Goal: Information Seeking & Learning: Learn about a topic

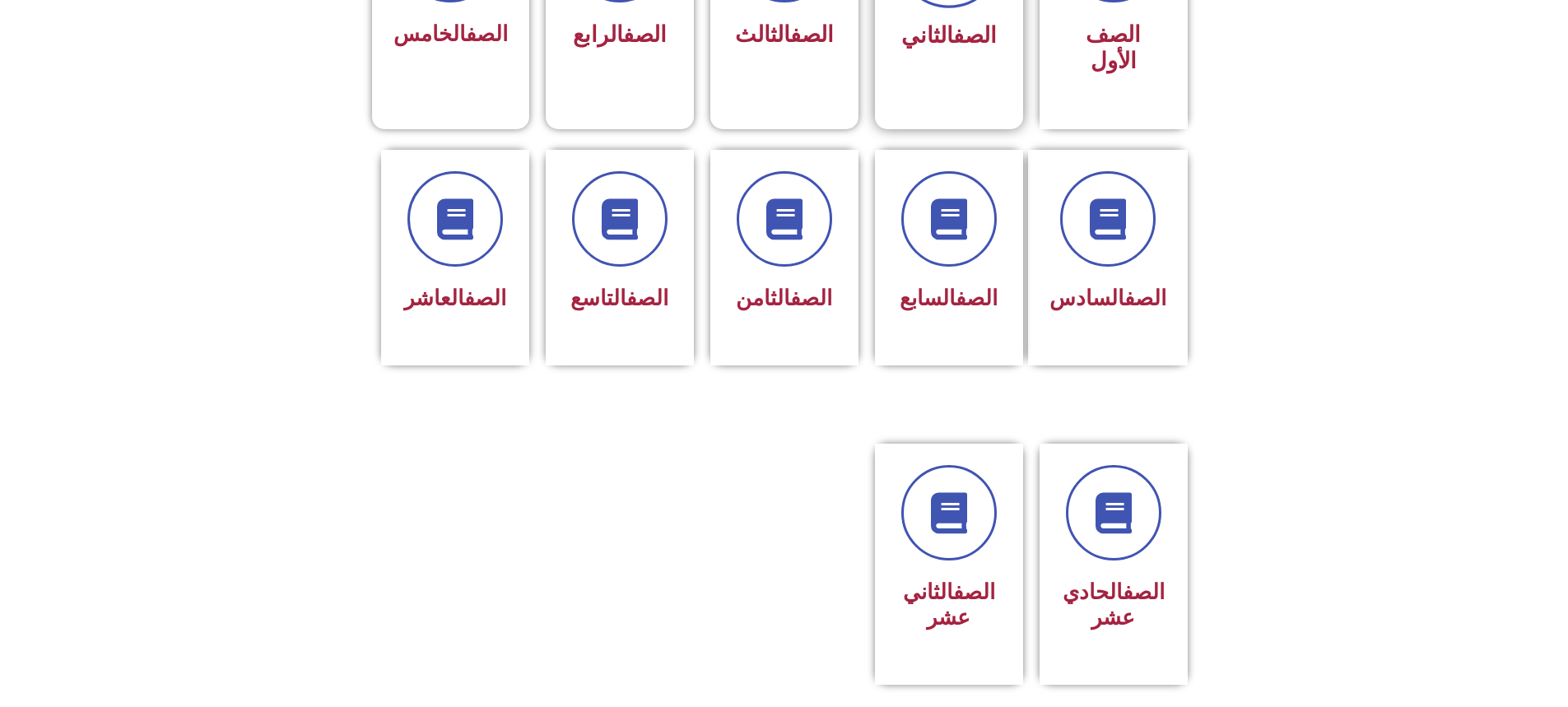
scroll to position [494, 0]
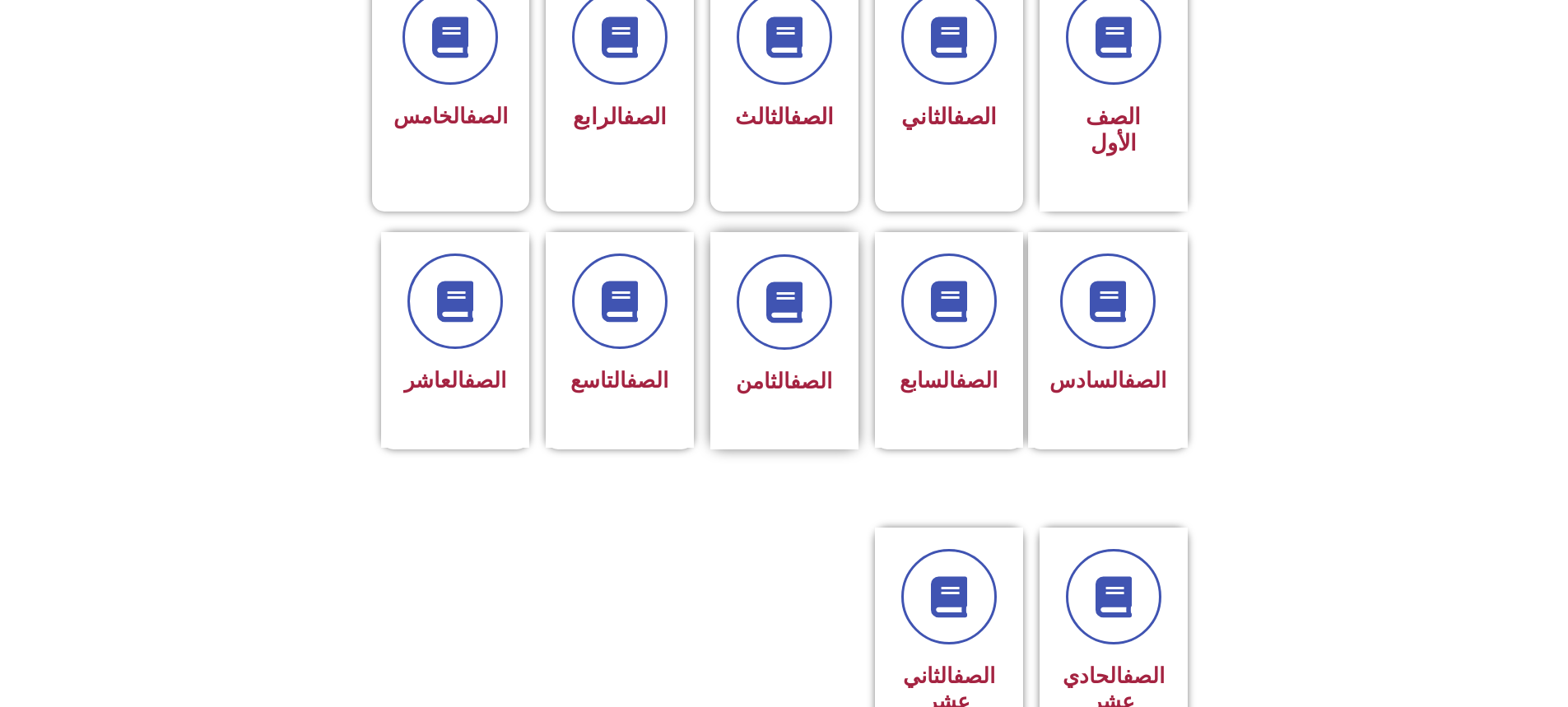
click at [798, 368] on link "الصف" at bounding box center [811, 380] width 42 height 25
click at [830, 250] on span at bounding box center [784, 303] width 106 height 106
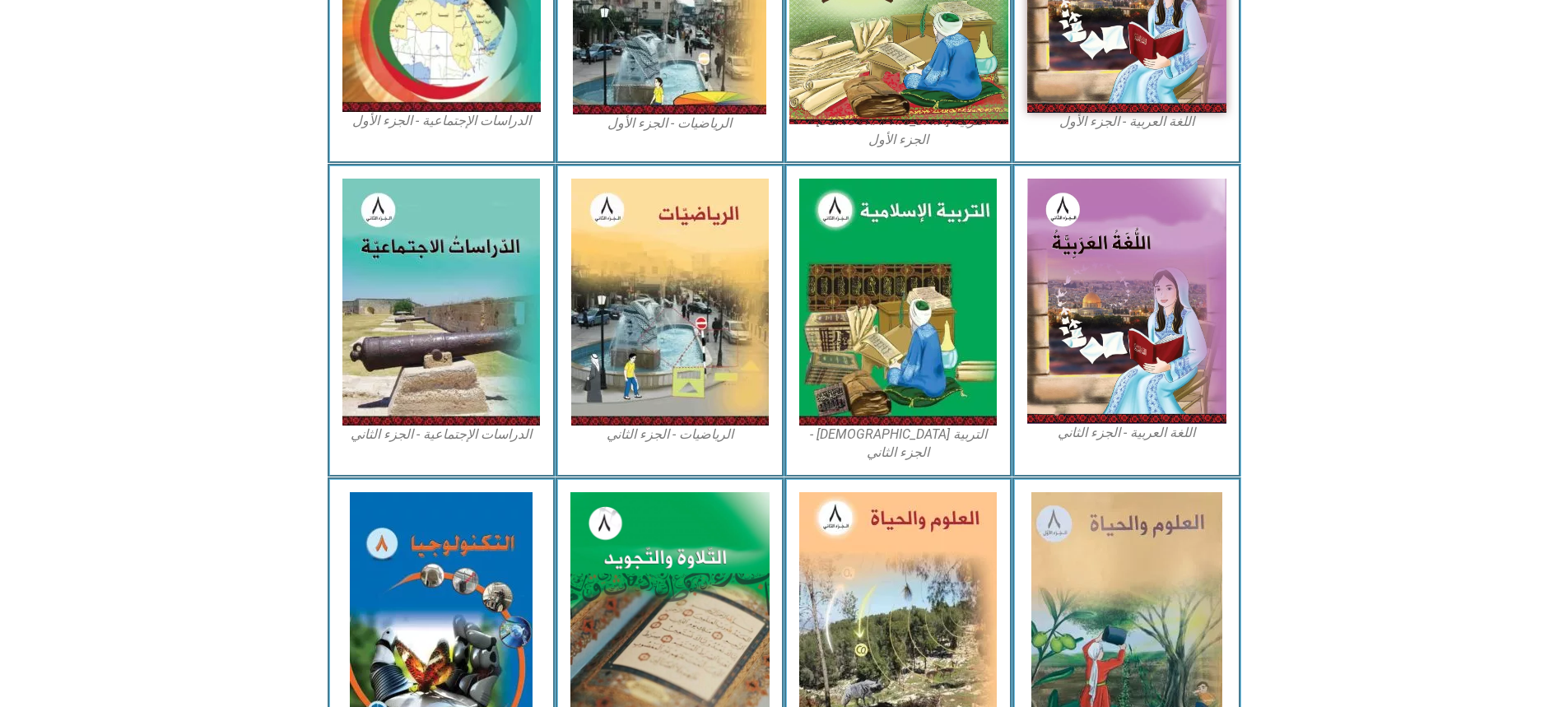
scroll to position [721, 0]
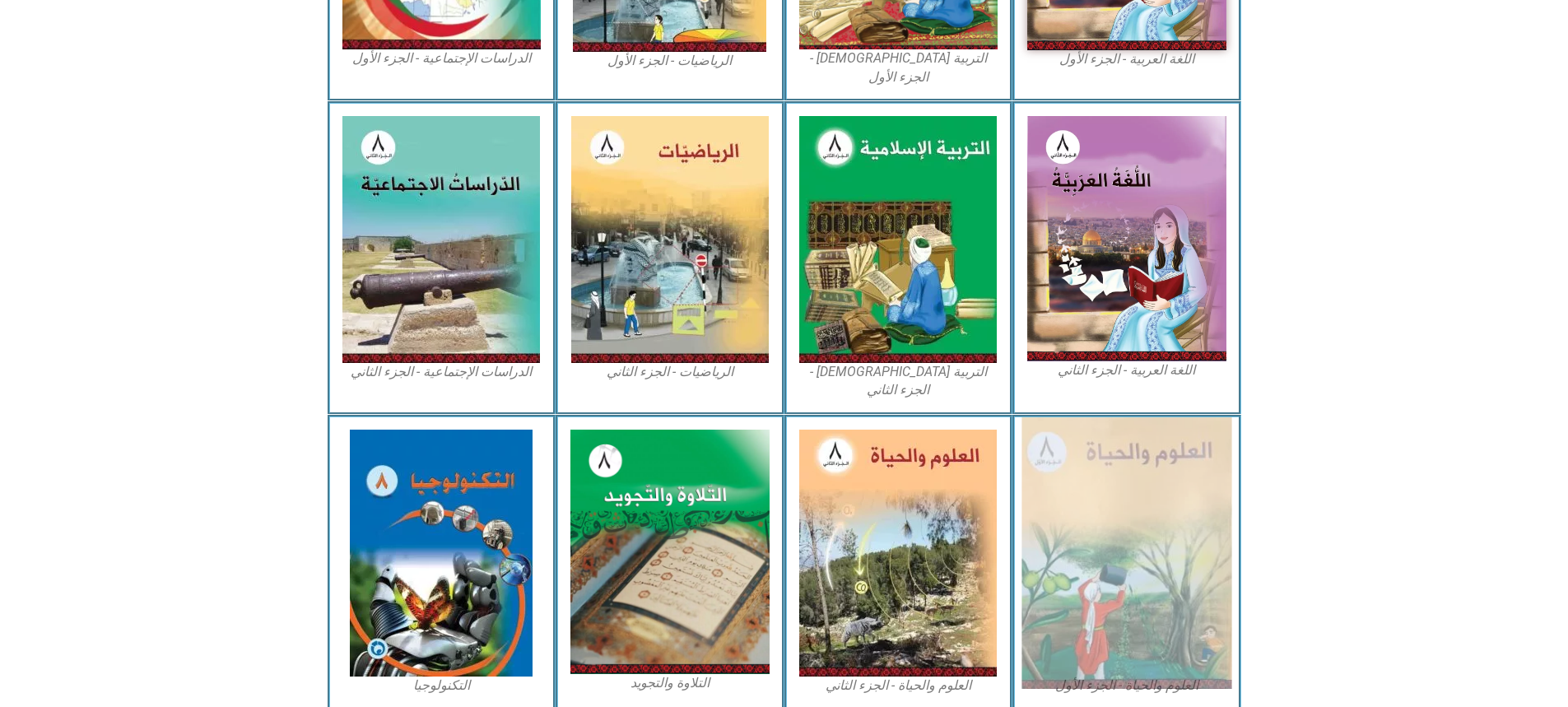
click at [1089, 458] on img at bounding box center [1126, 553] width 210 height 272
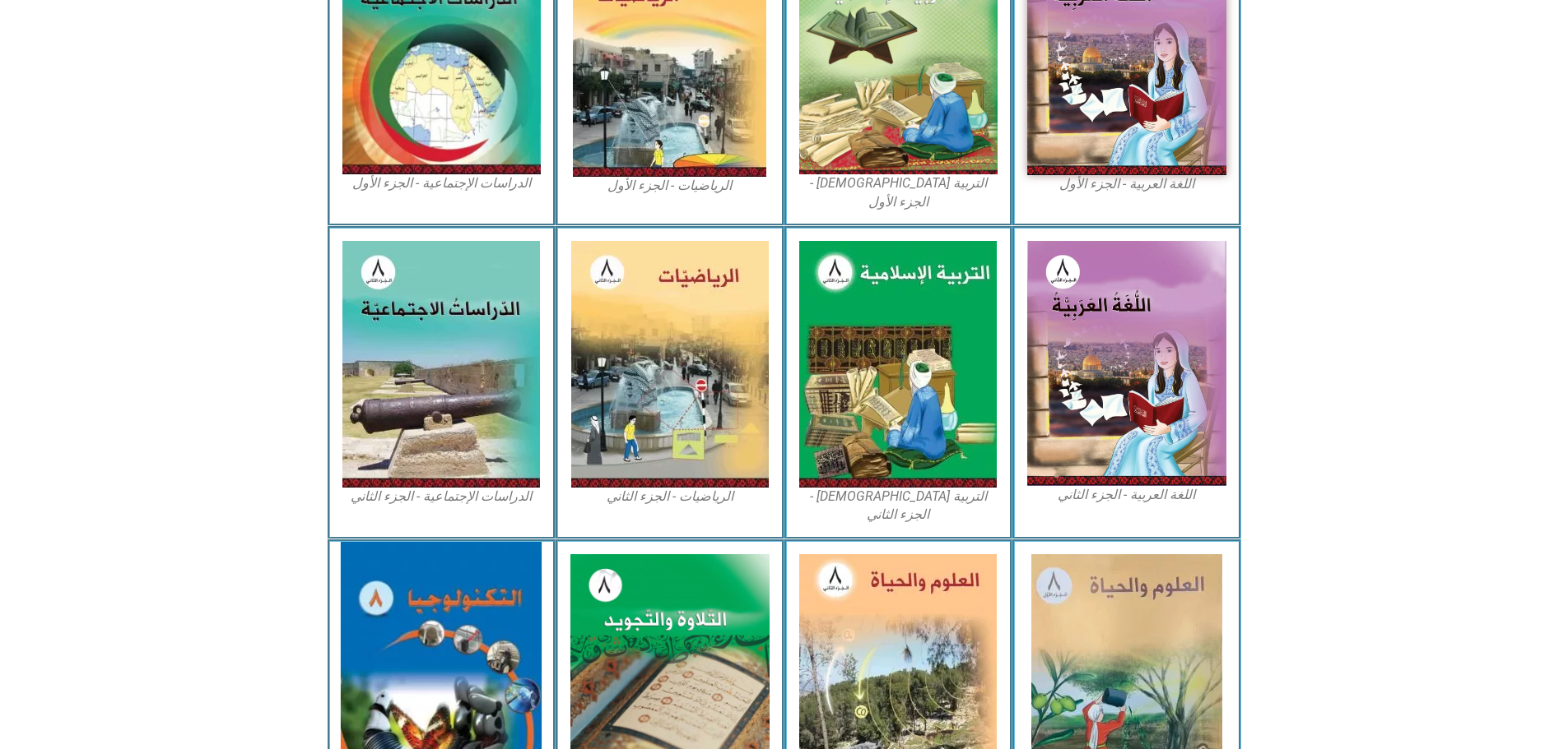
scroll to position [677, 0]
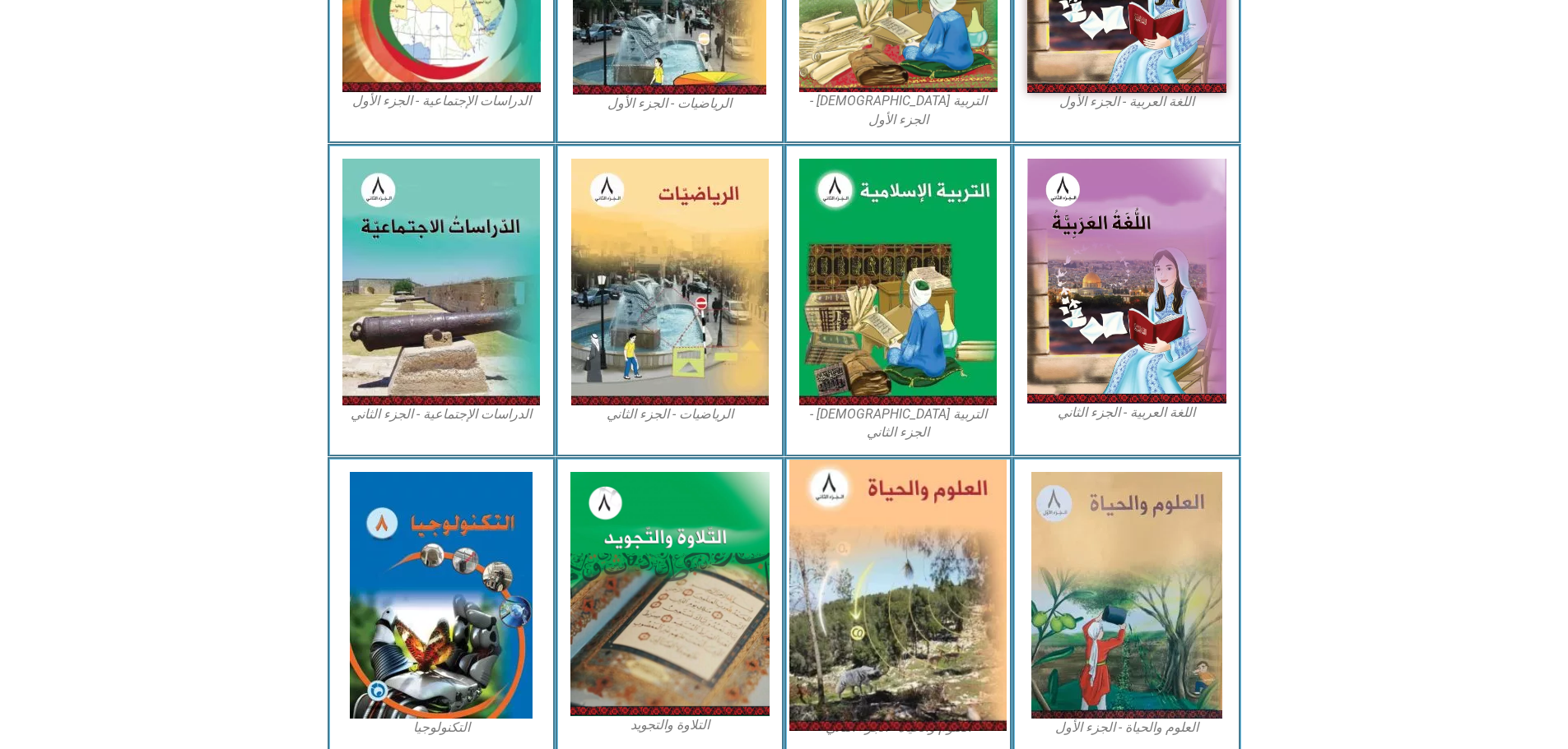
click at [933, 534] on img at bounding box center [898, 596] width 217 height 272
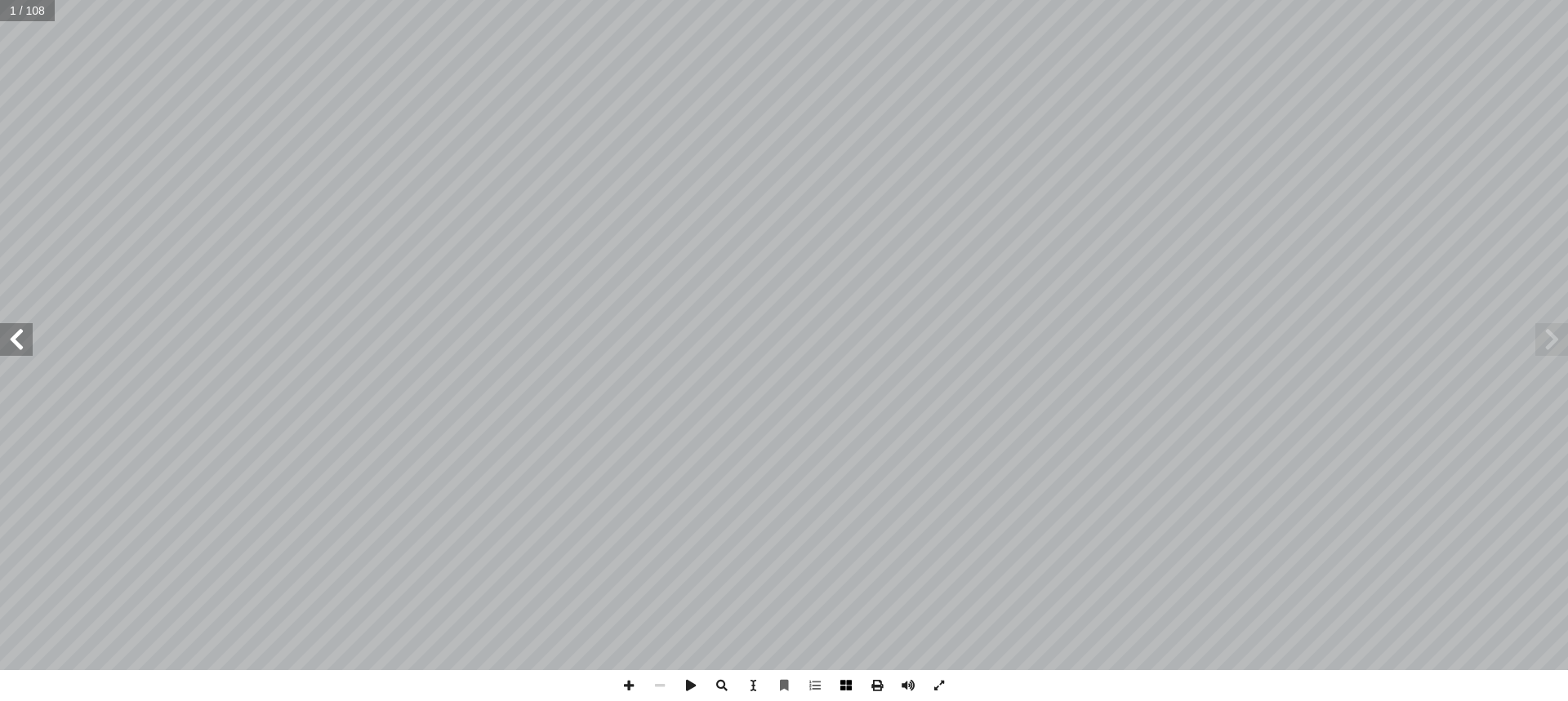
click at [823, 611] on div "العلوم والحياة ليف: ٔ فريق التا 8 ُ زء ُ الج ل � و � ا�� ( ً د. وفاء خاطر )منسق…" at bounding box center [784, 350] width 1568 height 701
click at [15, 332] on span at bounding box center [16, 339] width 33 height 33
click at [0, 339] on span at bounding box center [16, 339] width 33 height 33
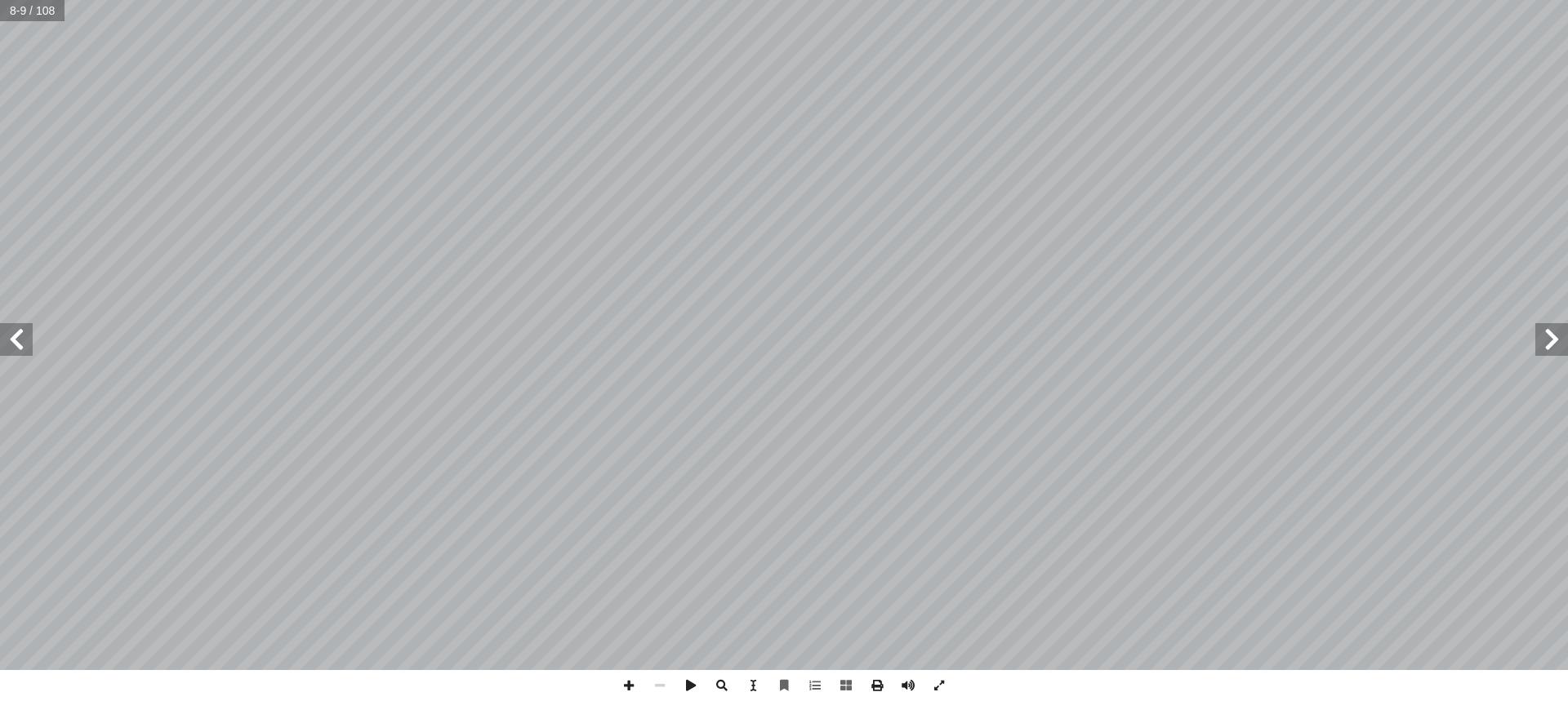
click at [1568, 149] on html "الصفحة الرئيسية الصف الأول الصف الثاني الصف الثالث الصف الرابع الصف الخامس الصف…" at bounding box center [784, 74] width 1568 height 149
click at [624, 682] on span at bounding box center [629, 686] width 31 height 31
click at [635, 687] on span at bounding box center [629, 686] width 31 height 31
click at [902, 686] on span at bounding box center [908, 686] width 31 height 31
click at [909, 689] on span at bounding box center [908, 686] width 31 height 31
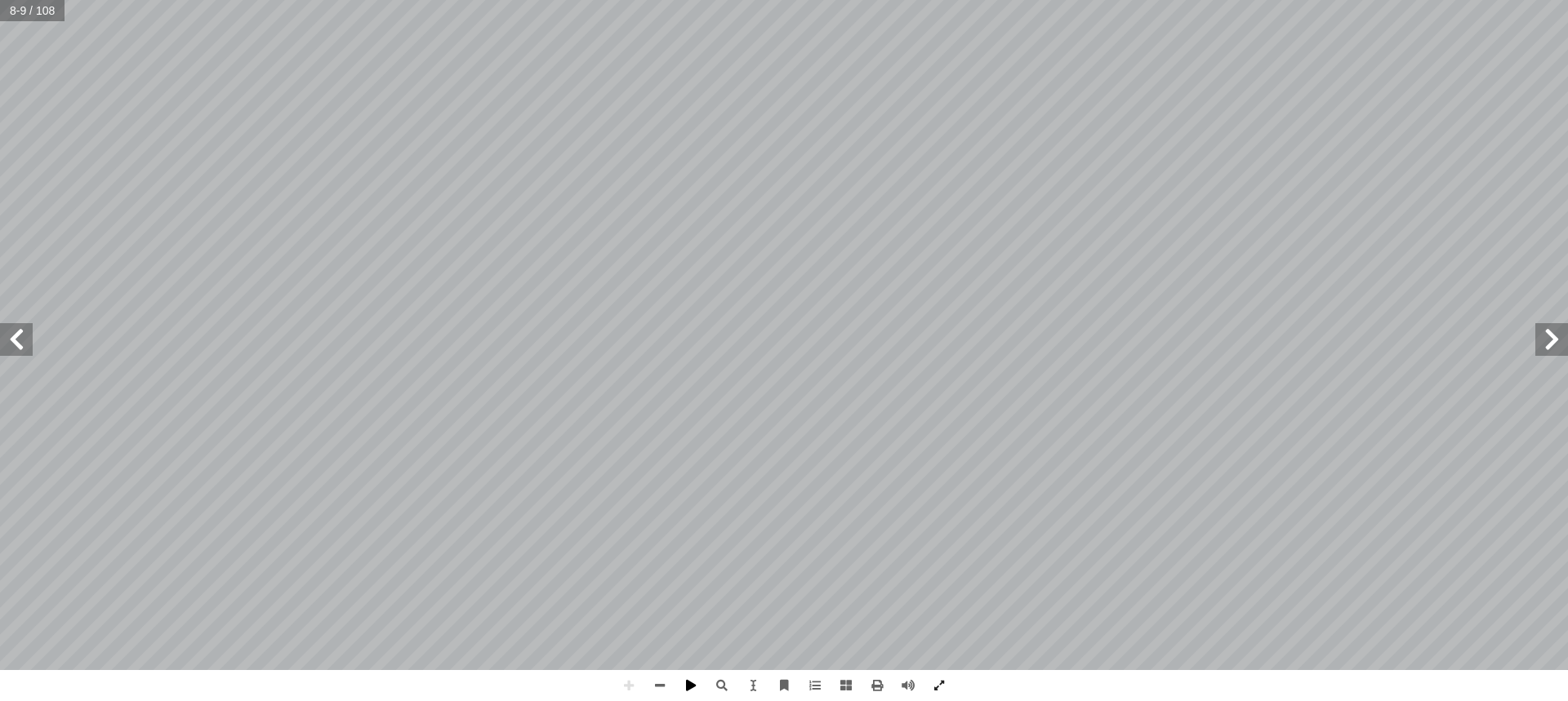
click at [689, 685] on span at bounding box center [690, 686] width 31 height 31
click at [661, 687] on span at bounding box center [660, 686] width 31 height 31
click at [1549, 342] on span at bounding box center [1552, 339] width 33 height 33
click at [1568, 149] on html "الصفحة الرئيسية الصف الأول الصف الثاني الصف الثالث الصف الرابع الصف الخامس الصف…" at bounding box center [784, 74] width 1568 height 149
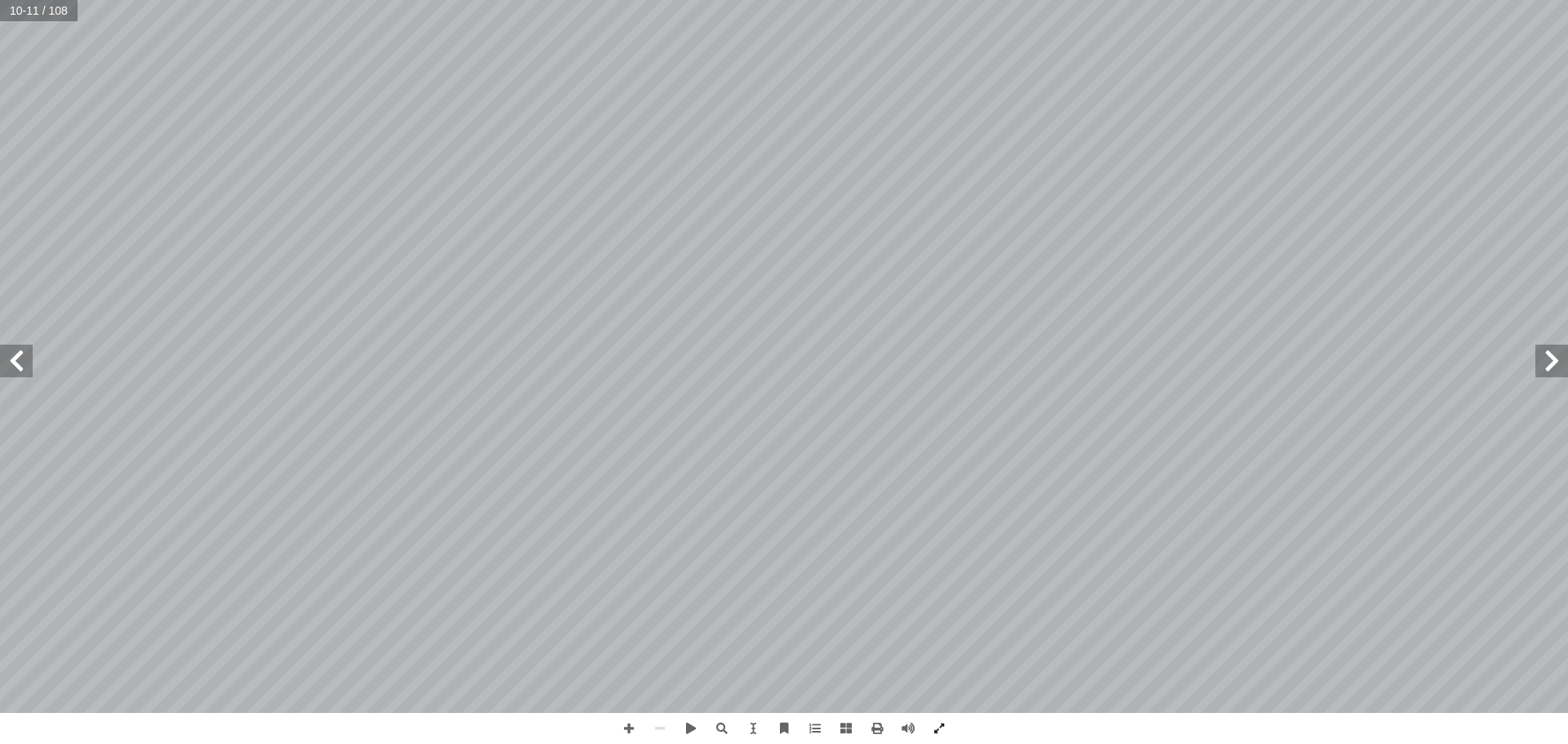
click at [1547, 366] on span at bounding box center [1552, 361] width 33 height 33
click at [967, 149] on html "الصفحة الرئيسية الصف الأول الصف الثاني الصف الثالث الصف الرابع الصف الخامس الصف…" at bounding box center [784, 74] width 1568 height 149
click at [12, 366] on span at bounding box center [16, 361] width 33 height 33
click at [1541, 370] on span at bounding box center [1552, 361] width 33 height 33
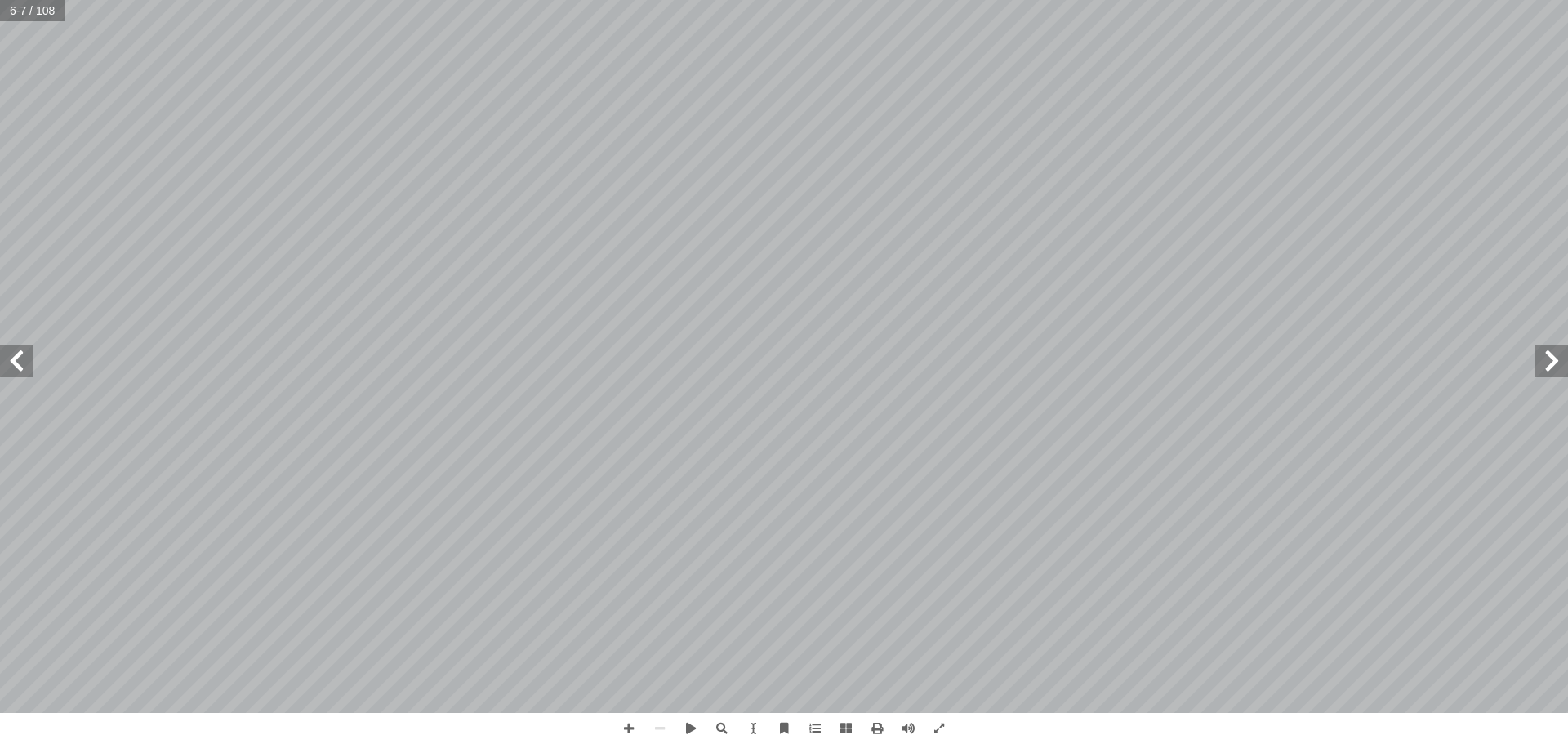
click at [1568, 149] on html "الصفحة الرئيسية الصف الأول الصف الثاني الصف الثالث الصف الرابع الصف الخامس الصف…" at bounding box center [784, 74] width 1568 height 149
click at [651, 701] on span at bounding box center [660, 729] width 31 height 31
click at [624, 701] on span at bounding box center [629, 729] width 31 height 31
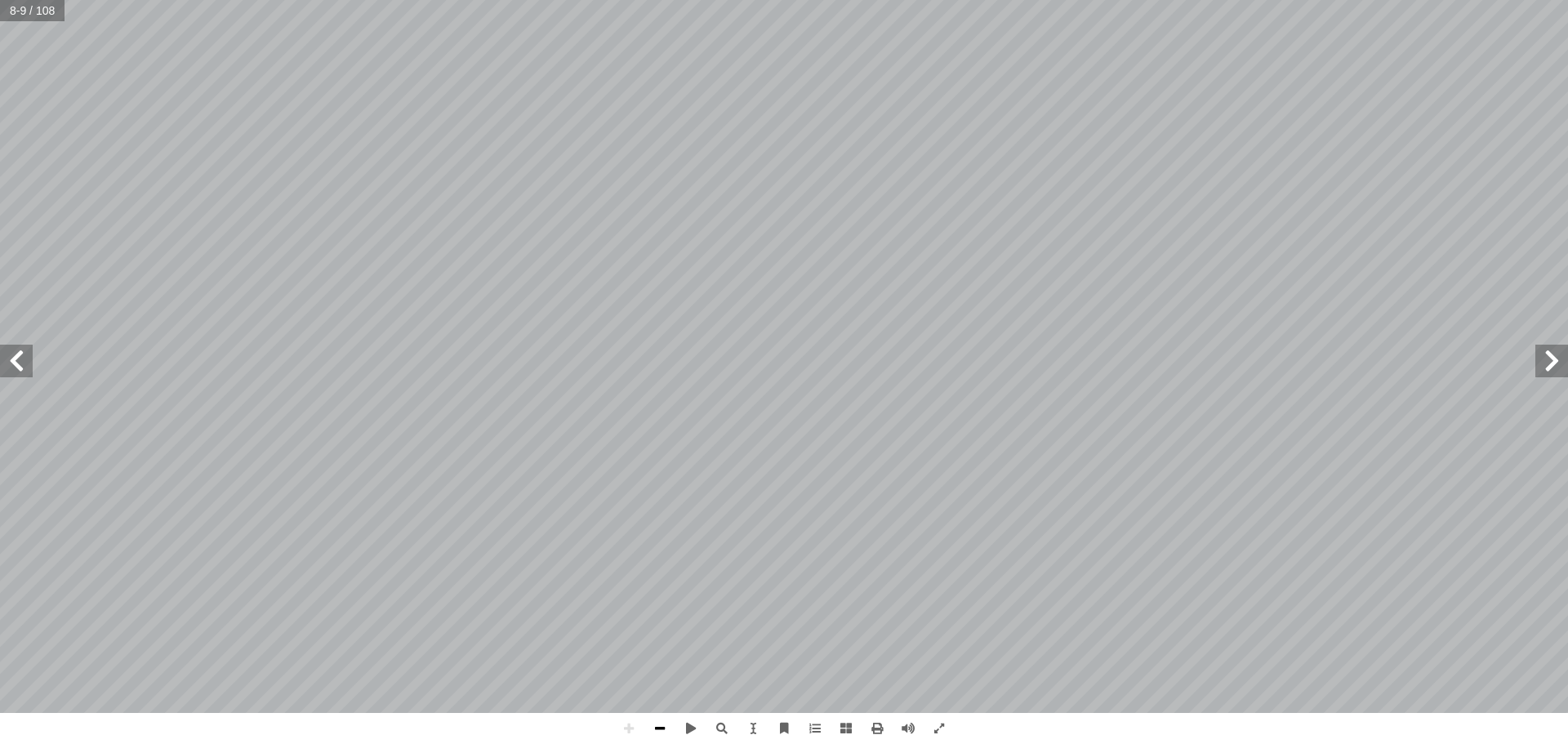
click at [656, 701] on span at bounding box center [660, 729] width 31 height 31
click at [628, 701] on span at bounding box center [629, 729] width 31 height 31
click at [29, 363] on span at bounding box center [16, 361] width 33 height 33
click at [666, 631] on div "٦ ٌ حداهمــا عدســة إ ن للتكبيــر، ا ْ ــب بهــذا ا��ســم؛ ��حتوائــه علــى عدس…" at bounding box center [784, 372] width 1568 height 744
click at [28, 356] on span at bounding box center [16, 361] width 33 height 33
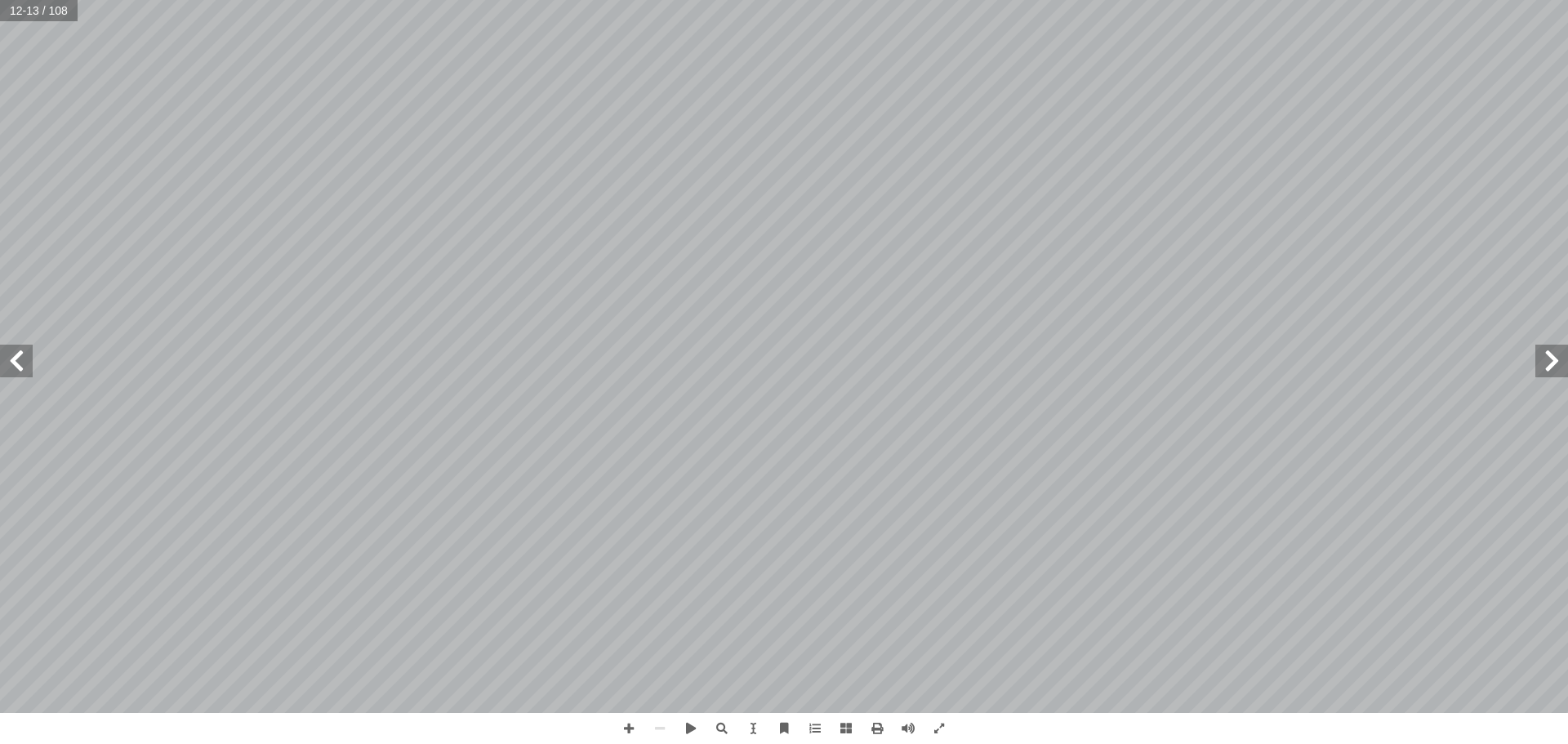
click at [1547, 375] on span at bounding box center [1552, 361] width 33 height 33
click at [1553, 369] on span at bounding box center [1552, 361] width 33 height 33
click at [945, 701] on span at bounding box center [939, 729] width 31 height 31
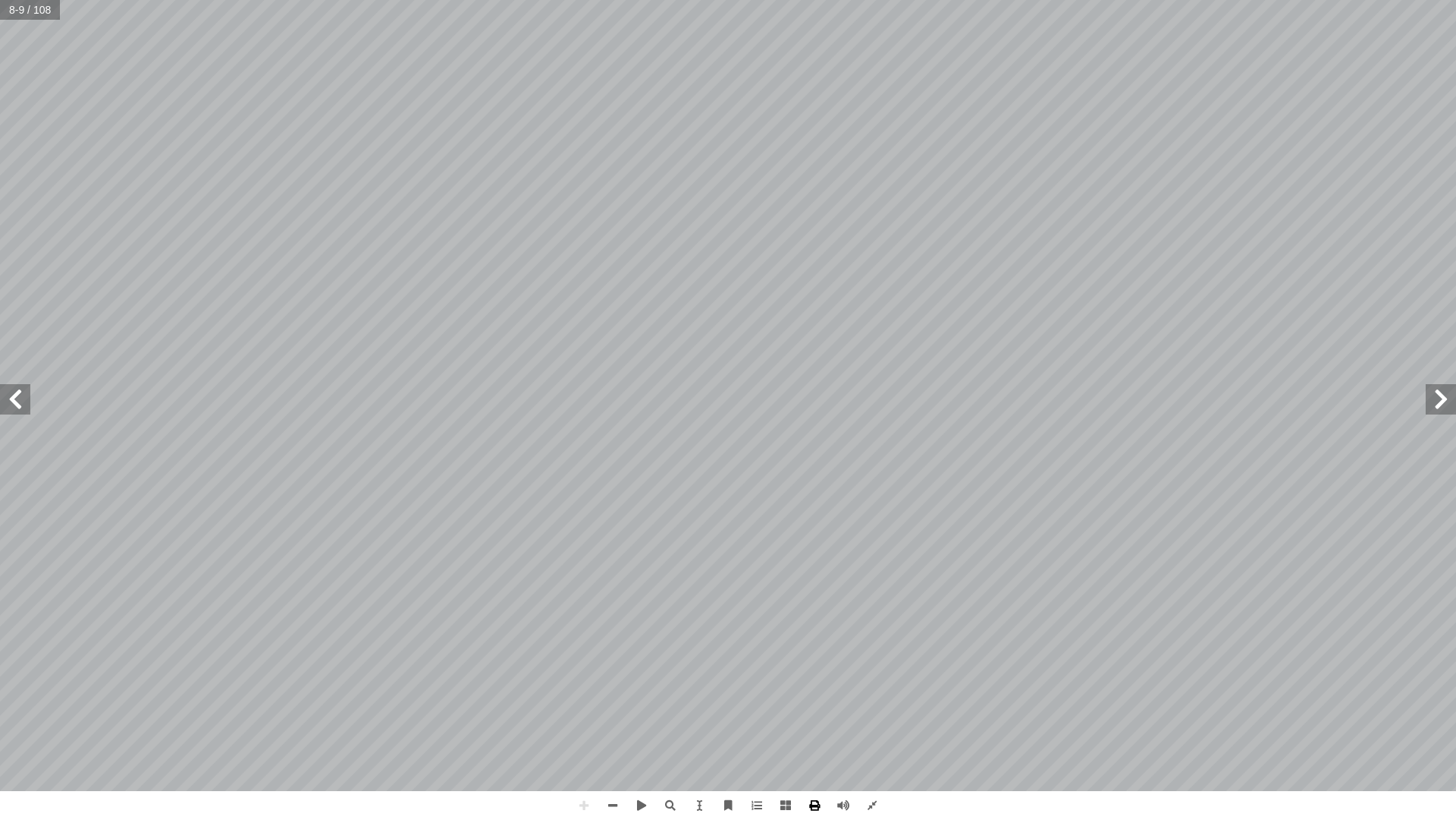
click at [826, 651] on span at bounding box center [814, 805] width 29 height 29
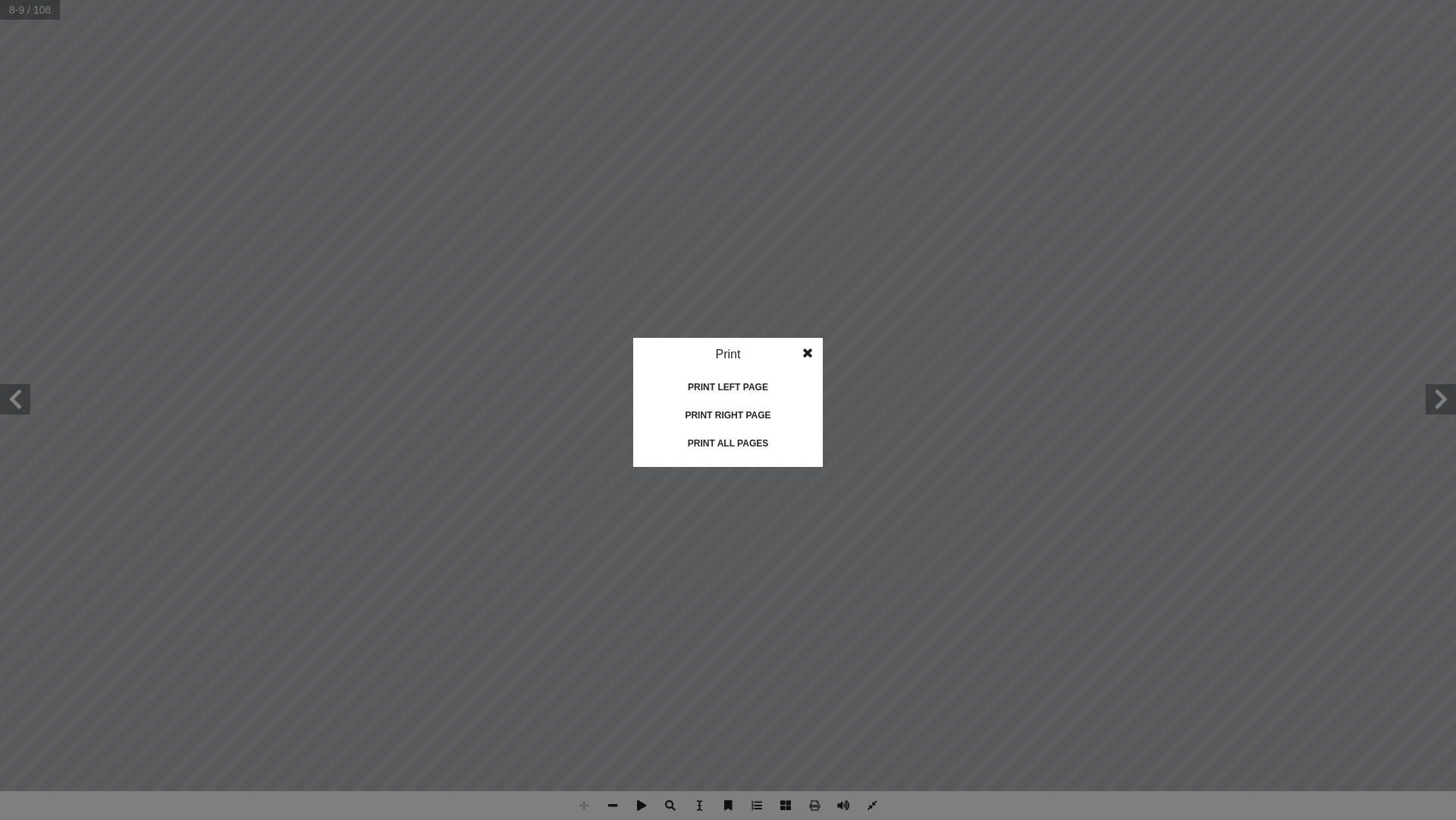
click at [810, 351] on span at bounding box center [808, 353] width 28 height 31
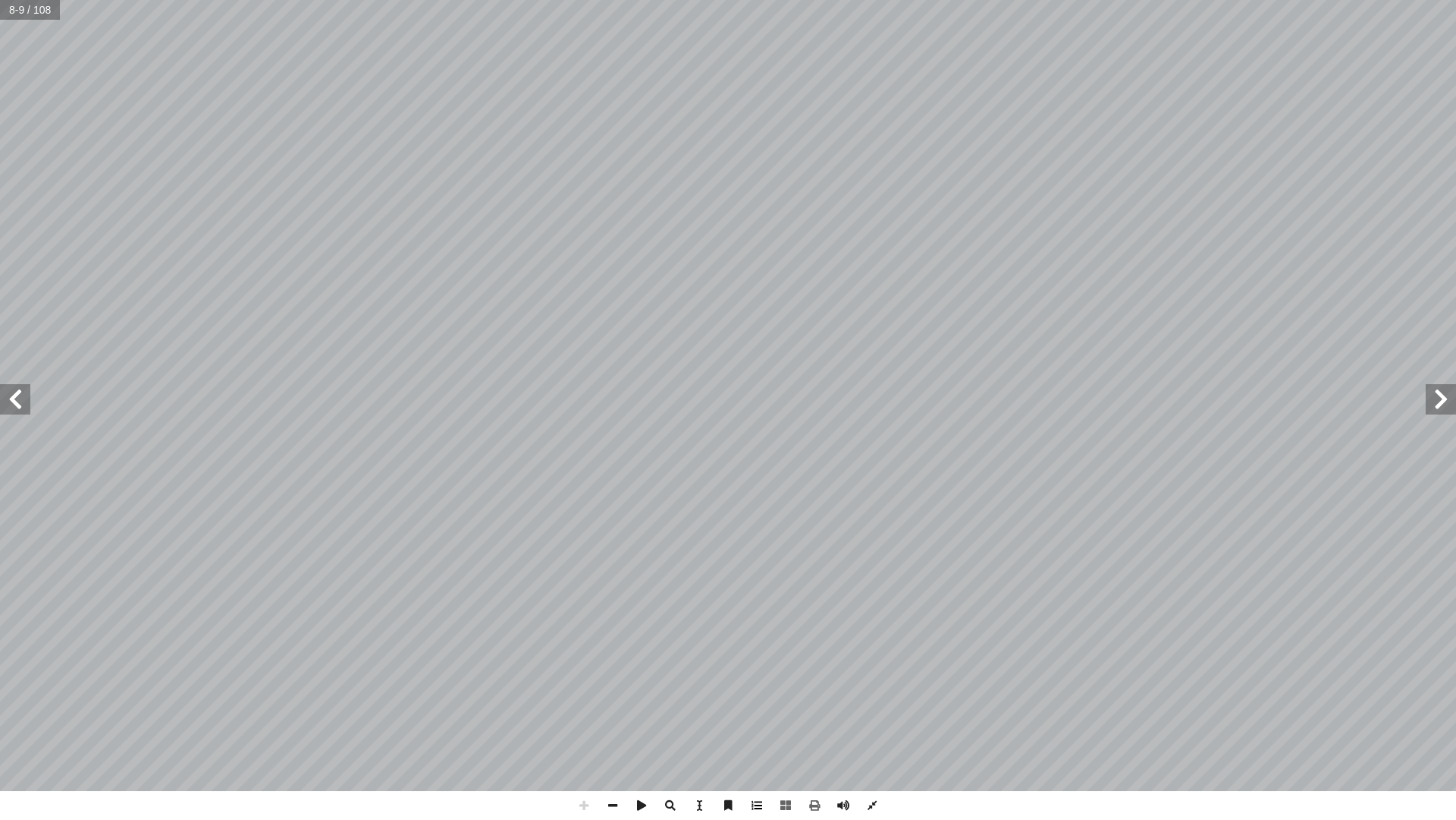
click at [754, 651] on span at bounding box center [757, 805] width 29 height 29
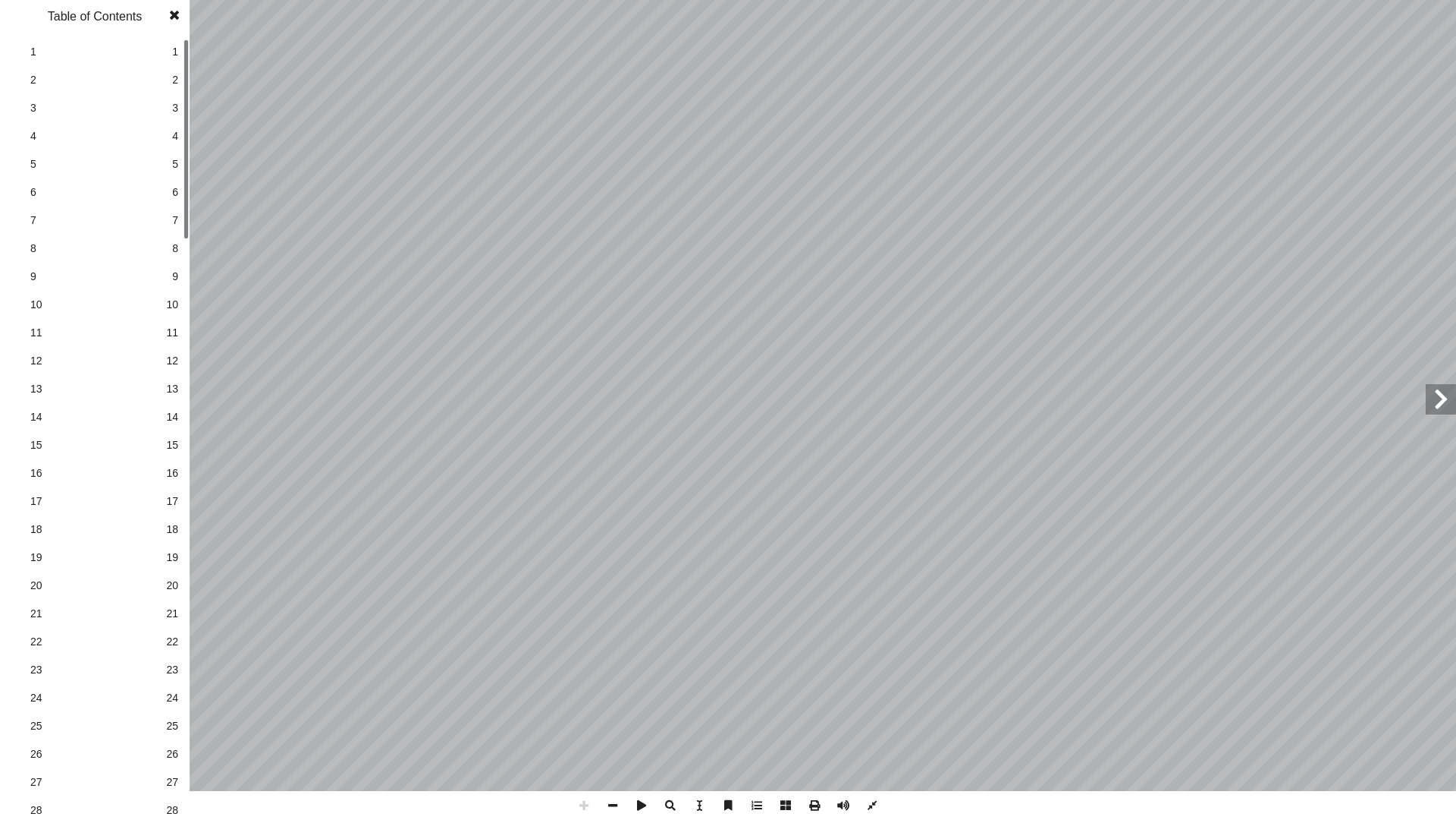
click at [754, 651] on span at bounding box center [757, 805] width 29 height 29
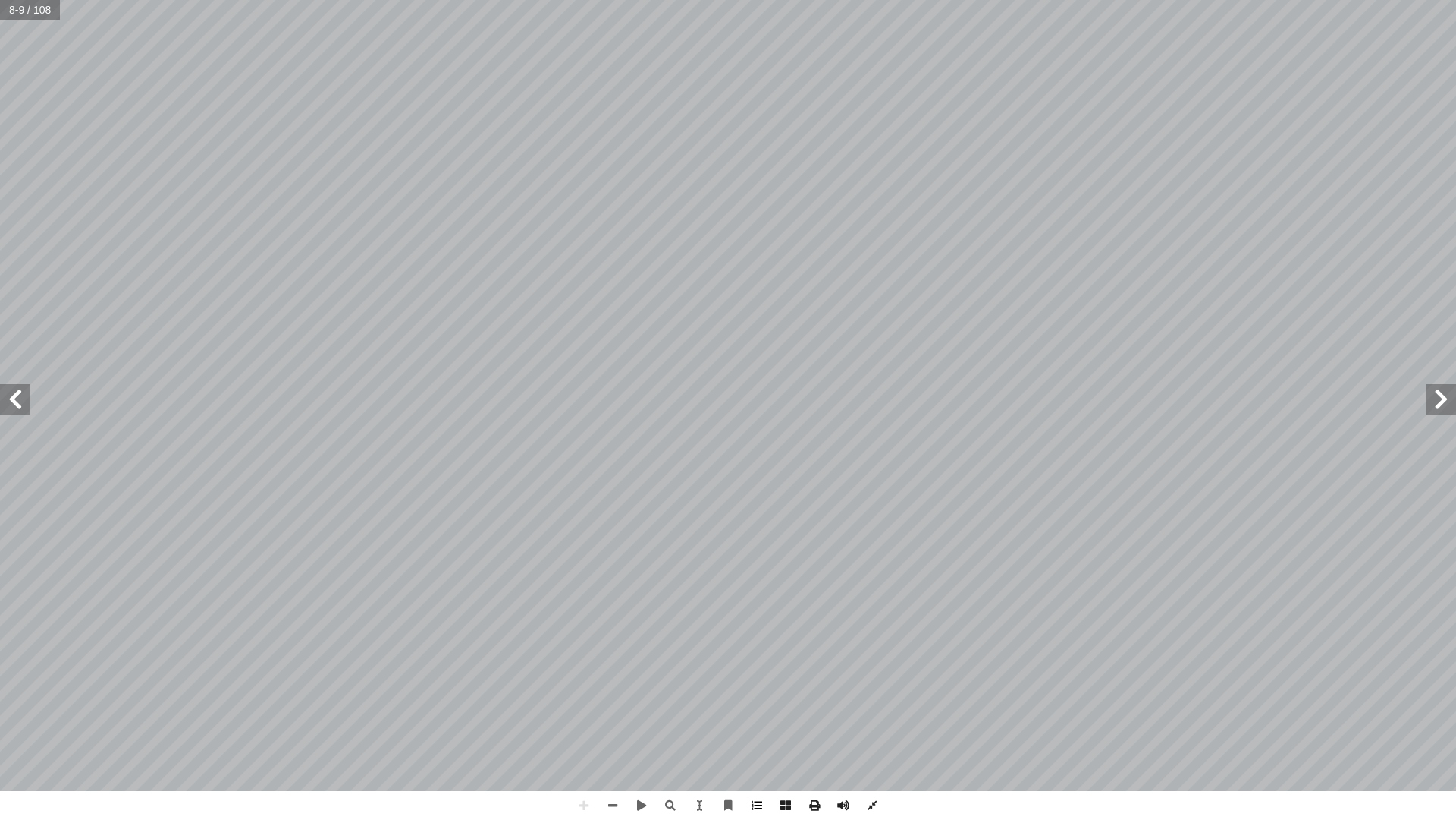
click at [754, 651] on span at bounding box center [757, 805] width 29 height 29
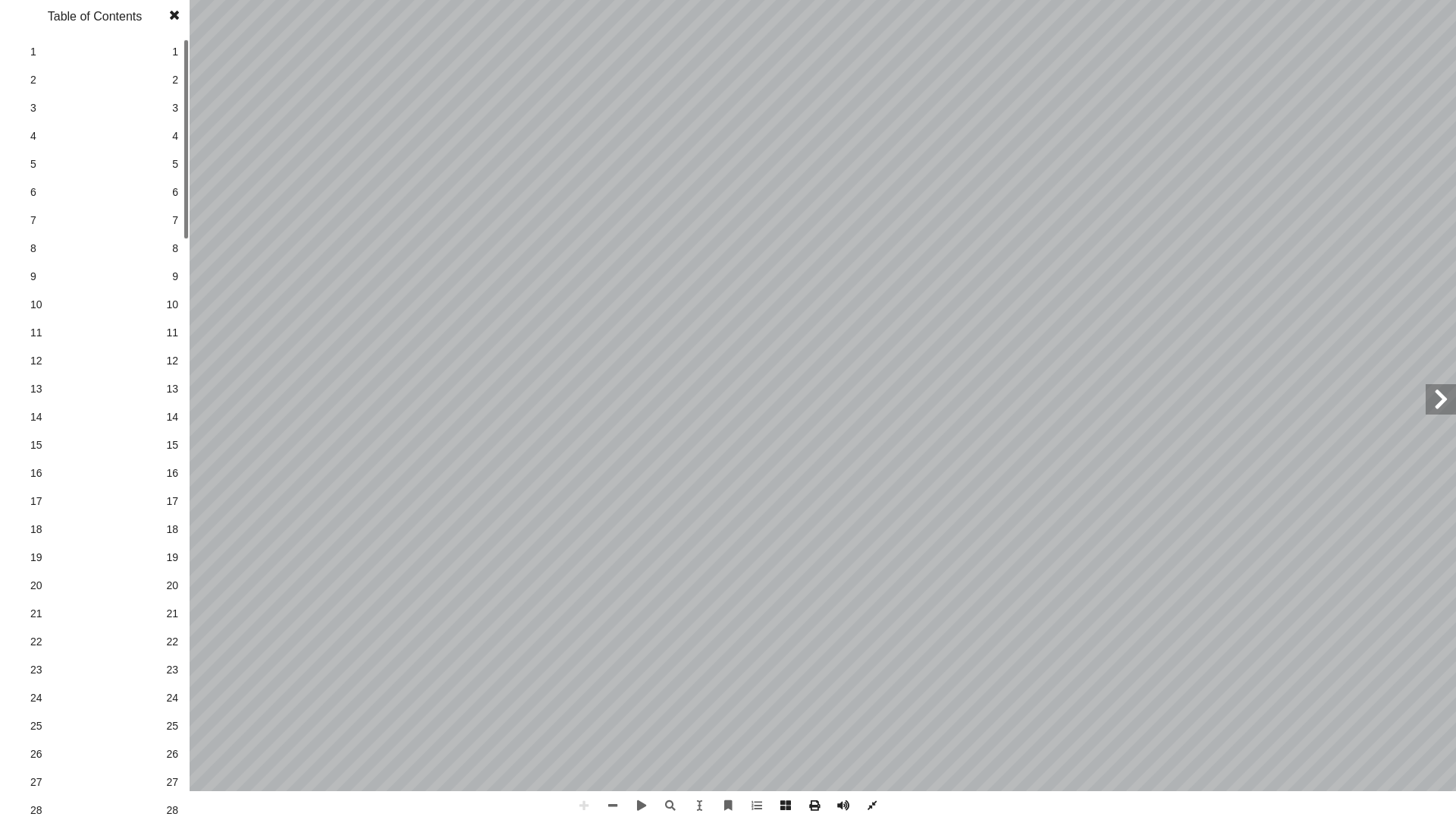
click at [174, 13] on span at bounding box center [174, 15] width 28 height 31
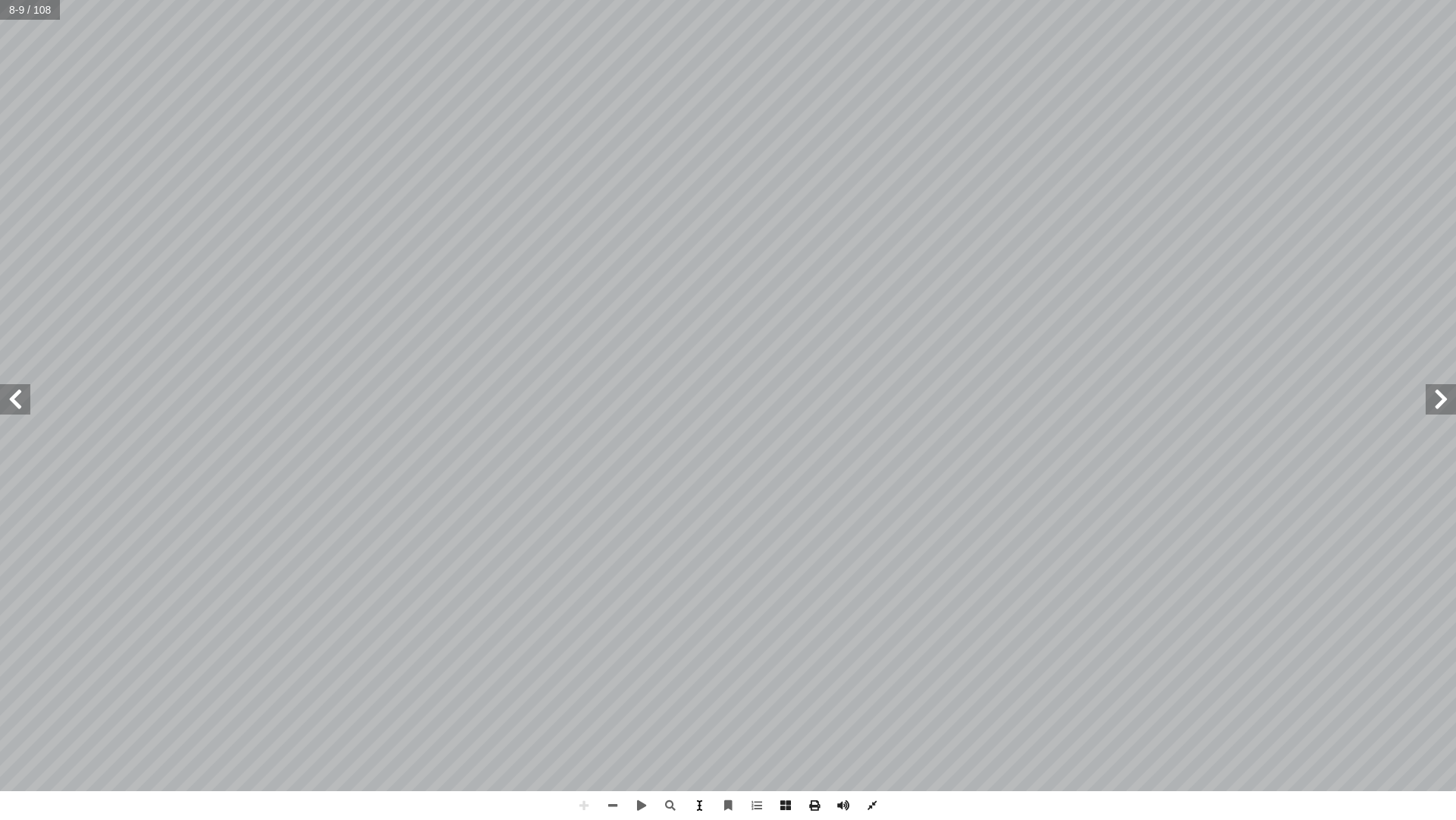
click at [709, 651] on span at bounding box center [699, 805] width 29 height 29
click at [360, 538] on span "جهر المرك" at bounding box center [416, 561] width 158 height 47
click at [396, 386] on div "٥ رة في فصل الصيف؟ ّ ك عكرة ومخض َ ر ِ ٣- لماذا تكون مياه الب ة الدقيقة فيها؟ ّ…" at bounding box center [220, 375] width 1205 height 1553
click at [695, 651] on span at bounding box center [699, 805] width 29 height 29
click at [694, 651] on span at bounding box center [699, 805] width 29 height 29
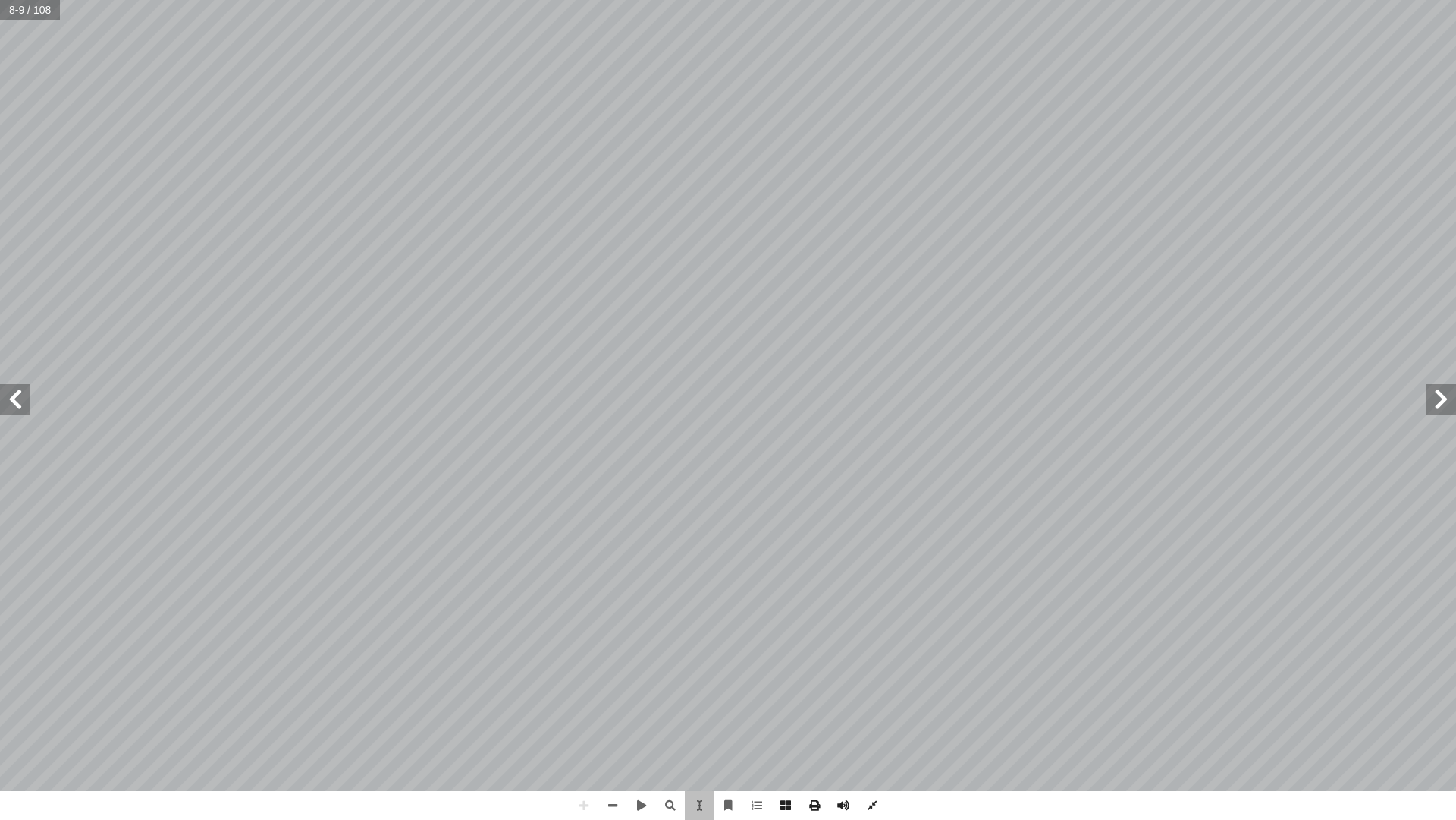
click at [460, 651] on span "٣- لماذا يوجد عدسات" at bounding box center [592, 681] width 297 height 39
click at [750, 616] on div "٥ رة في فصل الصيف؟ ّ ك عكرة ومخض َ ر ِ ٣- لماذا تكون مياه الب ة الدقيقة فيها؟ ّ…" at bounding box center [220, 375] width 1205 height 1553
click at [183, 601] on div "٥ رة في فصل الصيف؟ ّ ك عكرة ومخض َ ر ِ ٣- لماذا تكون مياه الب ة الدقيقة فيها؟ ّ…" at bounding box center [578, 26] width 1203 height 1549
click at [250, 533] on div "٥ رة في فصل الصيف؟ ّ ك عكرة ومخض َ ر ِ ٣- لماذا تكون مياه الب ة الدقيقة فيها؟ ّ…" at bounding box center [578, 26] width 1203 height 1549
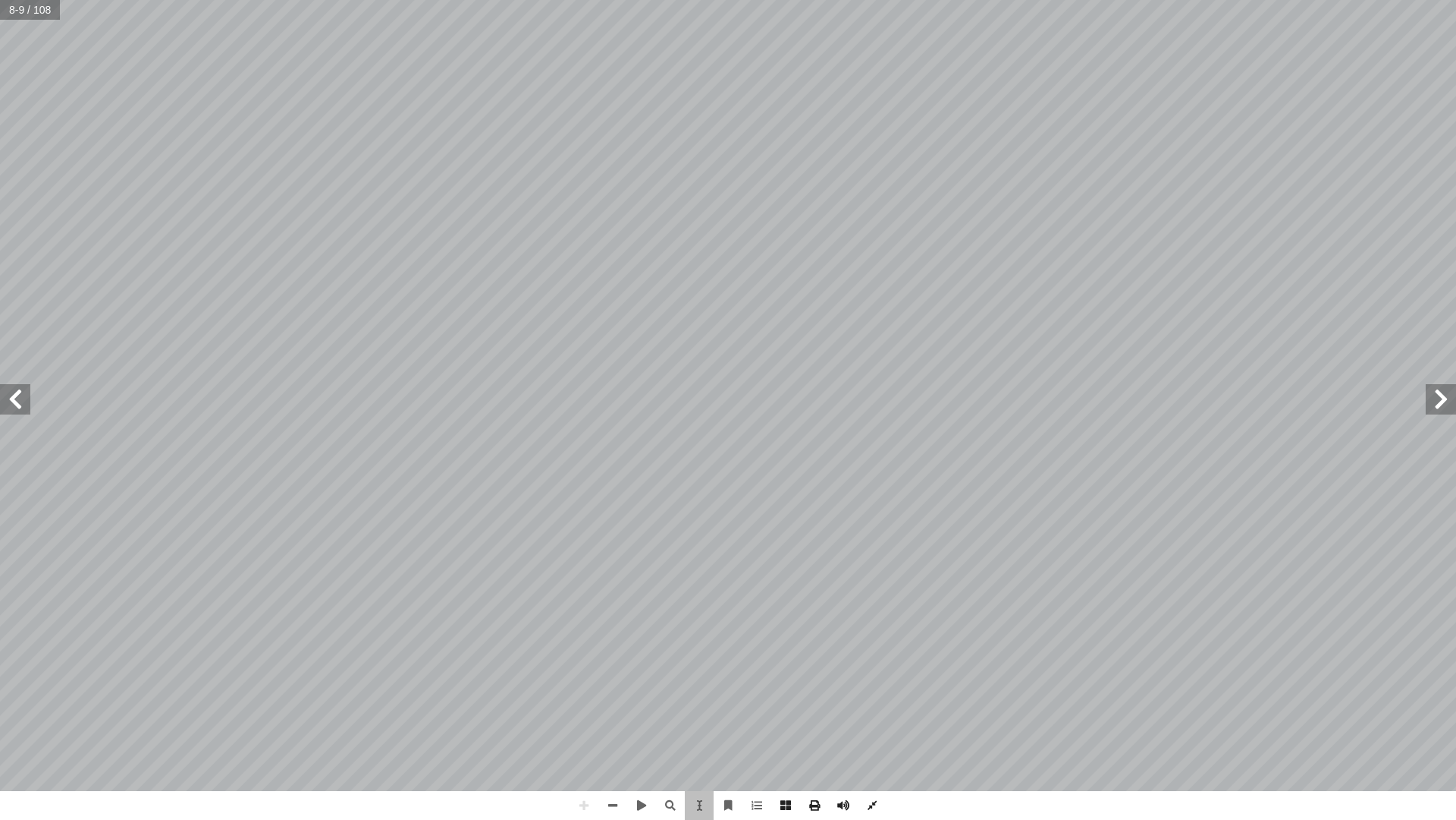
click at [303, 577] on span "عيني" at bounding box center [288, 557] width 51 height 39
click at [1040, 615] on div "٥ رة في فصل الصيف؟ ّ ك عكرة ومخض َ ر ِ ٣- لماذا تكون مياه الب ة الدقيقة فيها؟ ّ…" at bounding box center [578, 26] width 1203 height 1549
click at [1041, 615] on div "٥ رة في فصل الصيف؟ ّ ك عكرة ومخض َ ر ِ ٣- لماذا تكون مياه الب ة الدقيقة فيها؟ ّ…" at bounding box center [578, 26] width 1203 height 1549
click at [917, 567] on span "مقدار التكبير لعي" at bounding box center [864, 557] width 214 height 39
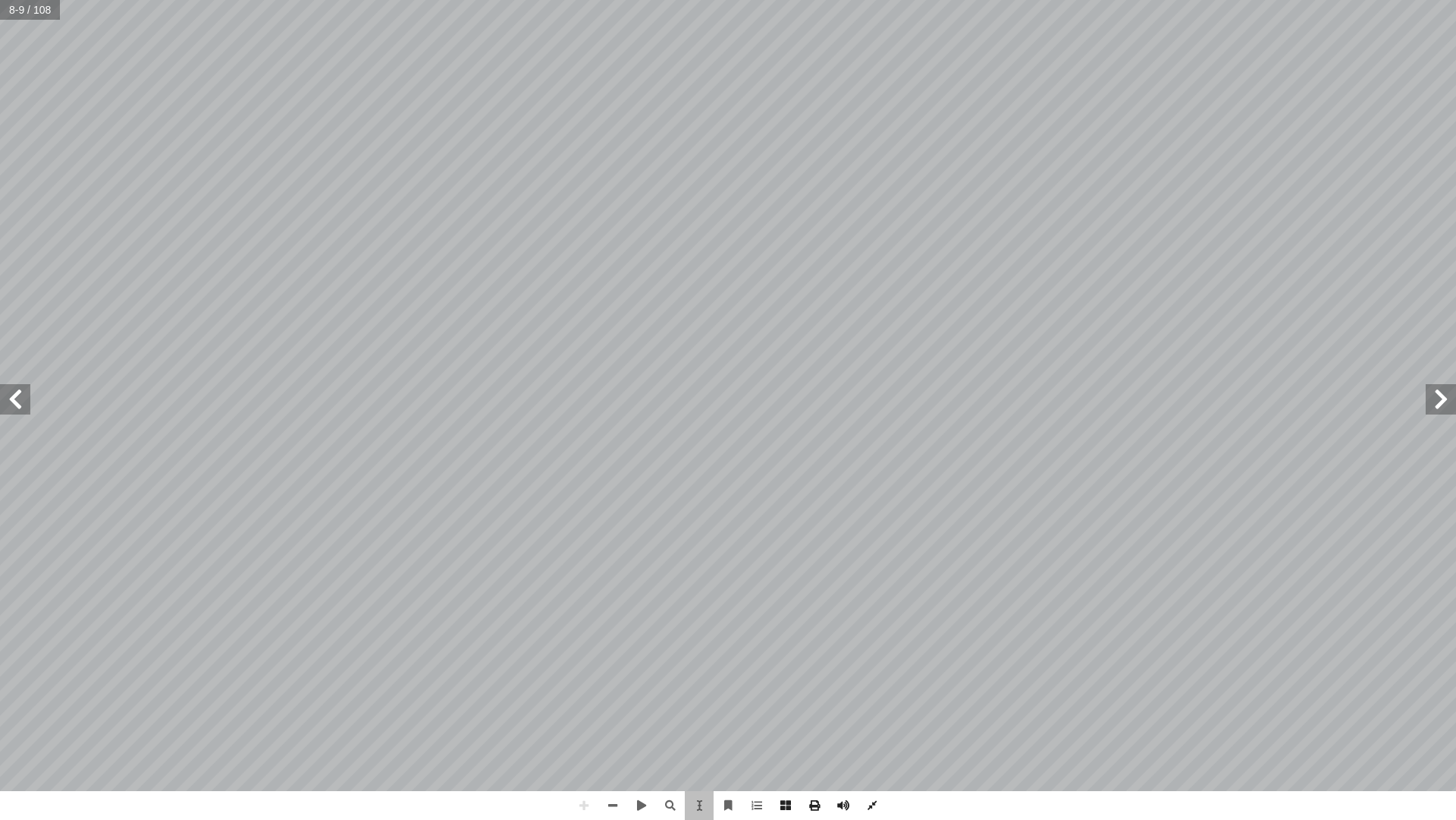
click at [877, 602] on div "٥ رة في فصل الصيف؟ ّ ك عكرة ومخض َ ر ِ ٣- لماذا تكون مياه الب ة الدقيقة فيها؟ ّ…" at bounding box center [578, 26] width 1203 height 1549
click at [698, 651] on span at bounding box center [699, 805] width 29 height 29
click at [670, 651] on span at bounding box center [670, 805] width 29 height 29
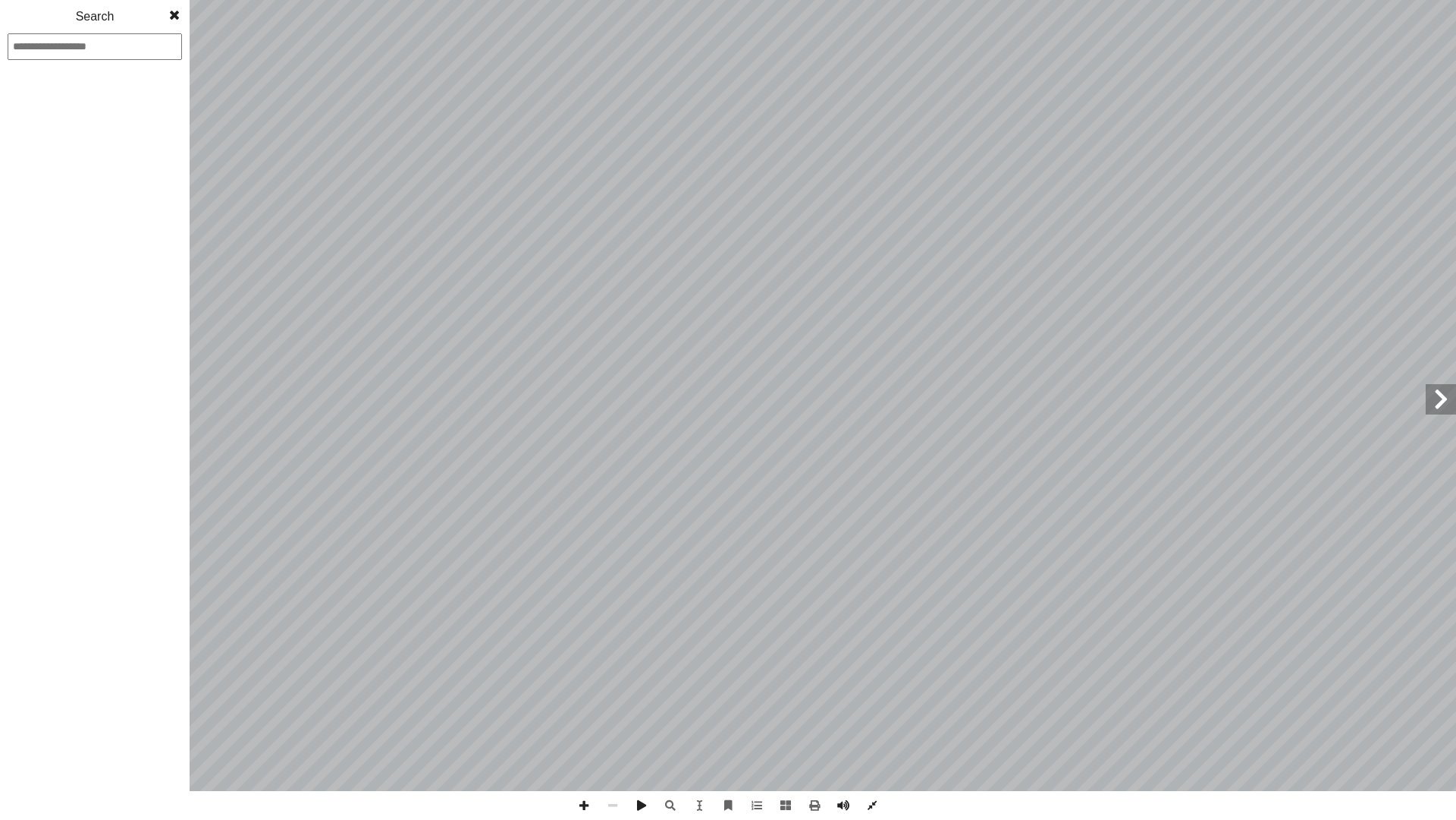
click at [185, 15] on span at bounding box center [174, 15] width 31 height 31
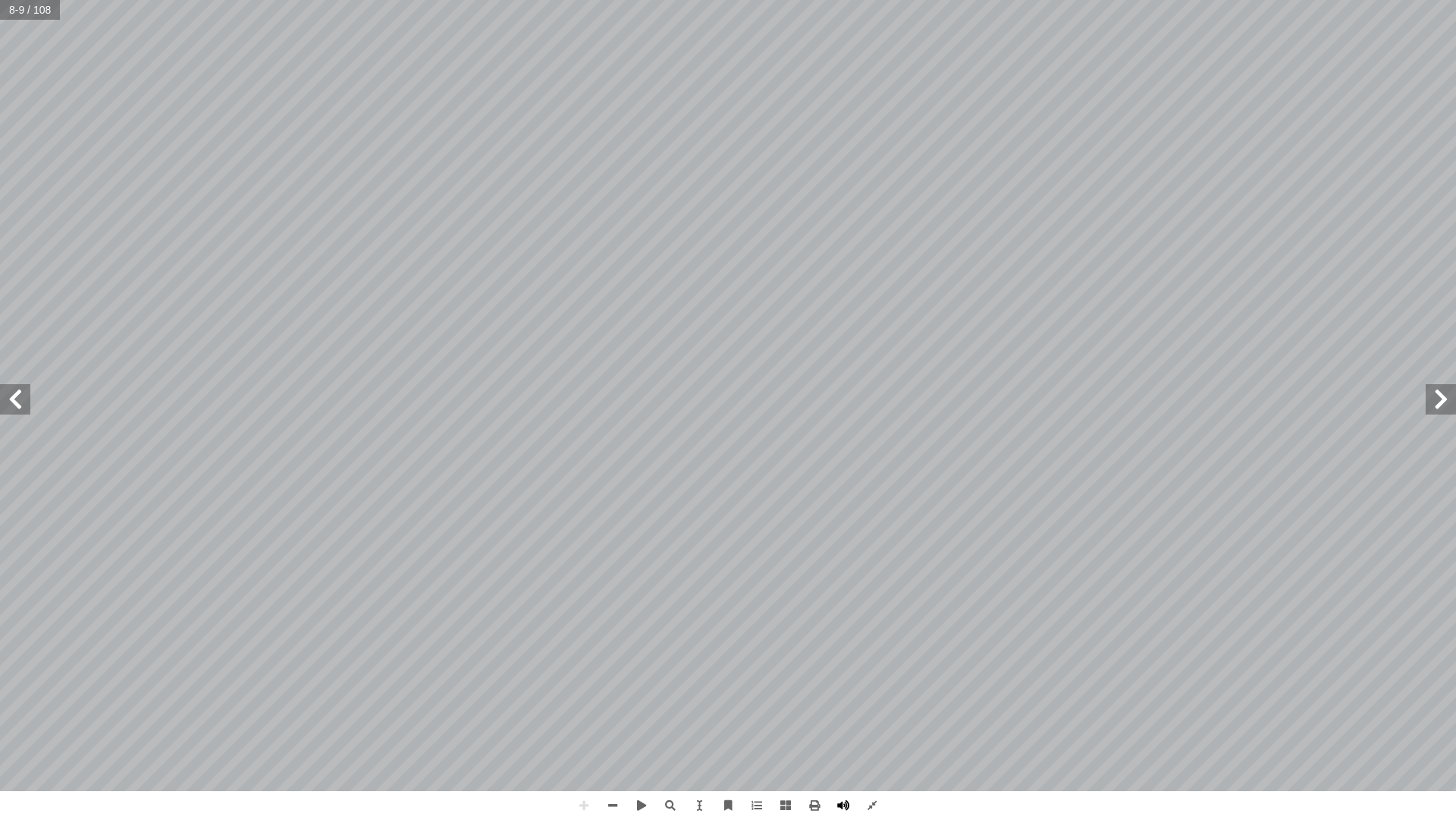
click at [847, 651] on span at bounding box center [843, 805] width 29 height 29
click at [585, 651] on span at bounding box center [584, 805] width 29 height 29
click at [611, 651] on span at bounding box center [613, 805] width 29 height 29
click at [584, 651] on span at bounding box center [584, 805] width 29 height 29
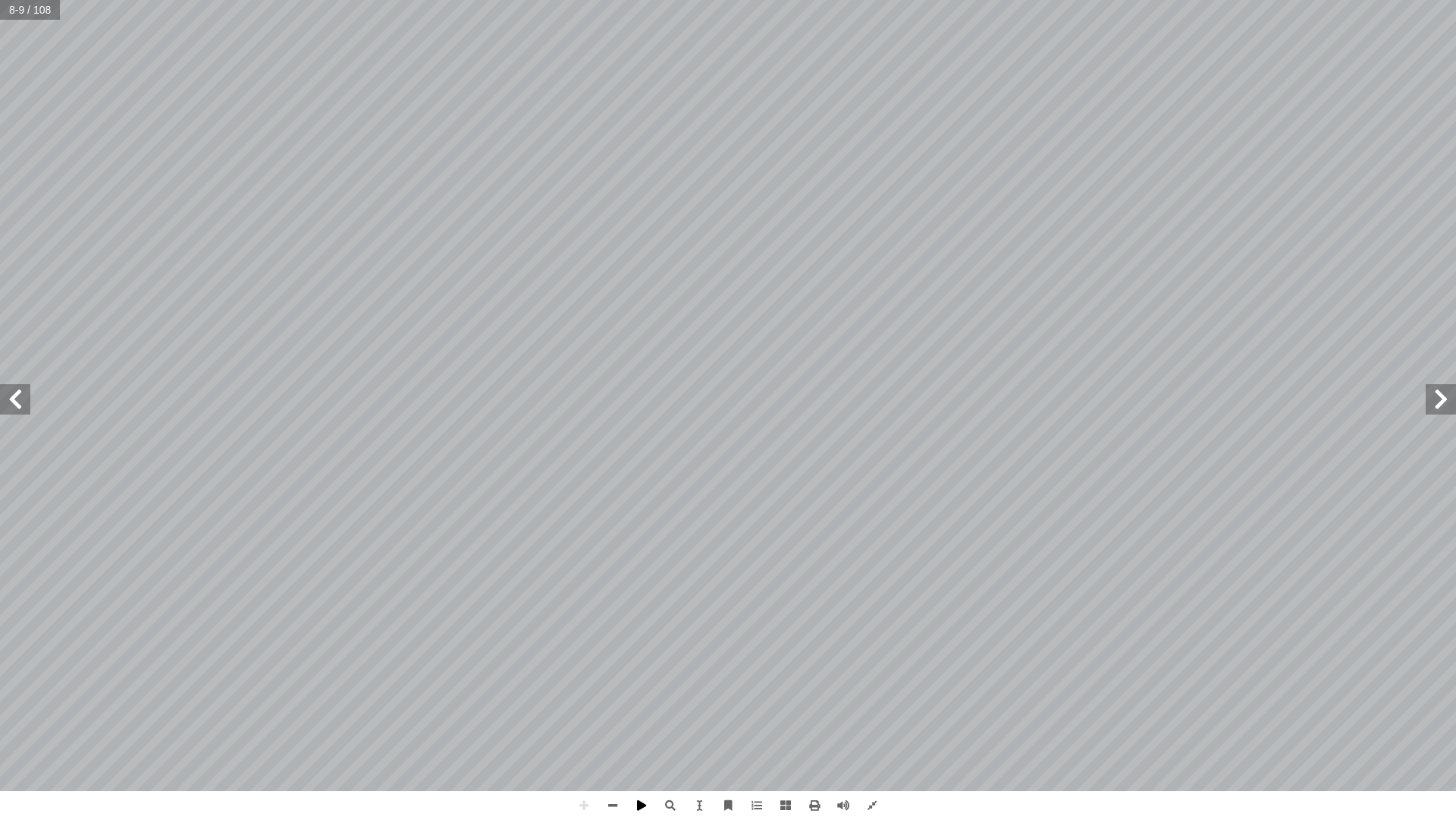
click at [640, 651] on span at bounding box center [641, 805] width 29 height 29
click at [647, 651] on span at bounding box center [641, 805] width 29 height 29
click at [1443, 409] on span at bounding box center [1441, 399] width 31 height 31
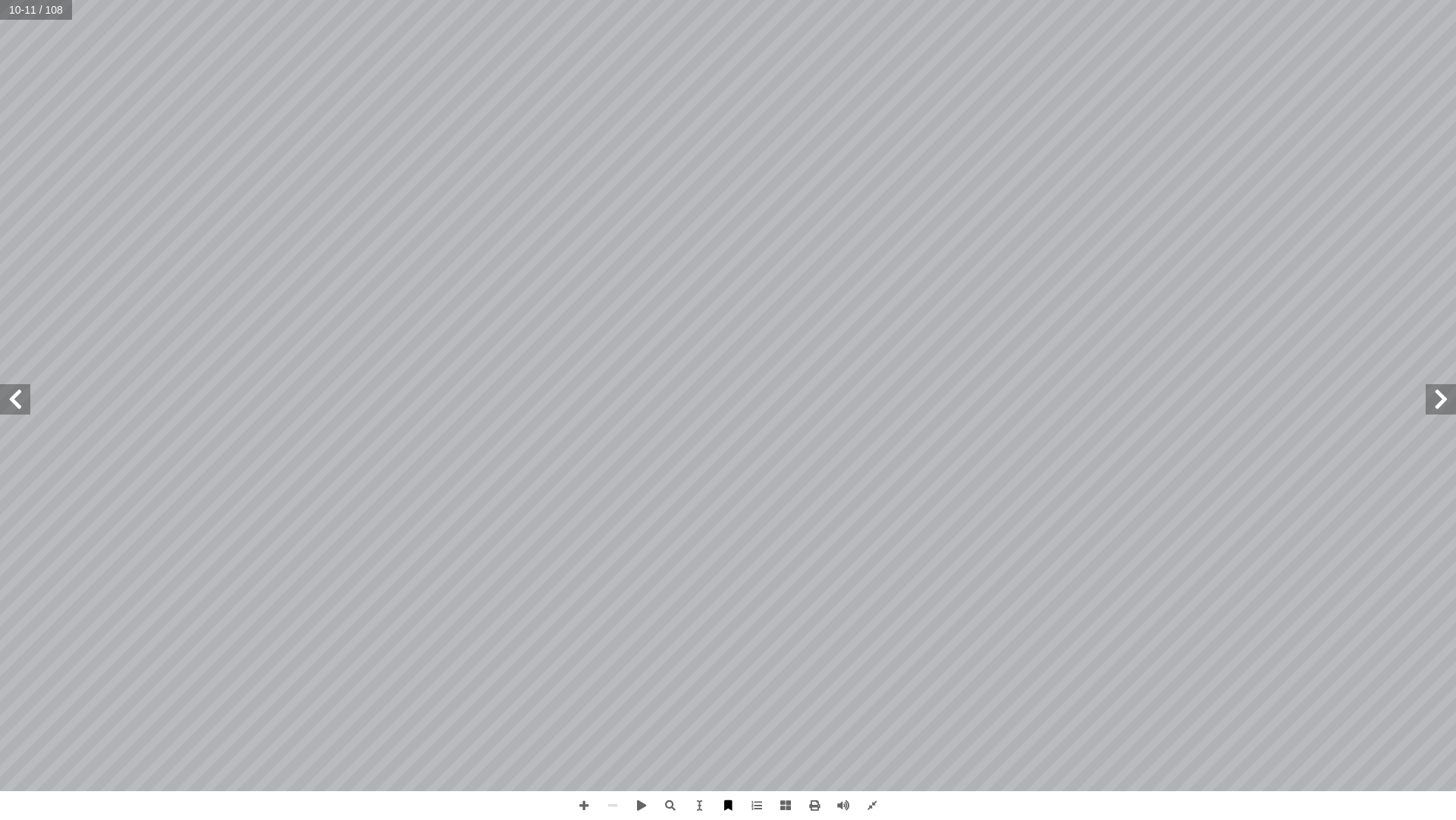
click at [721, 651] on span at bounding box center [728, 805] width 29 height 29
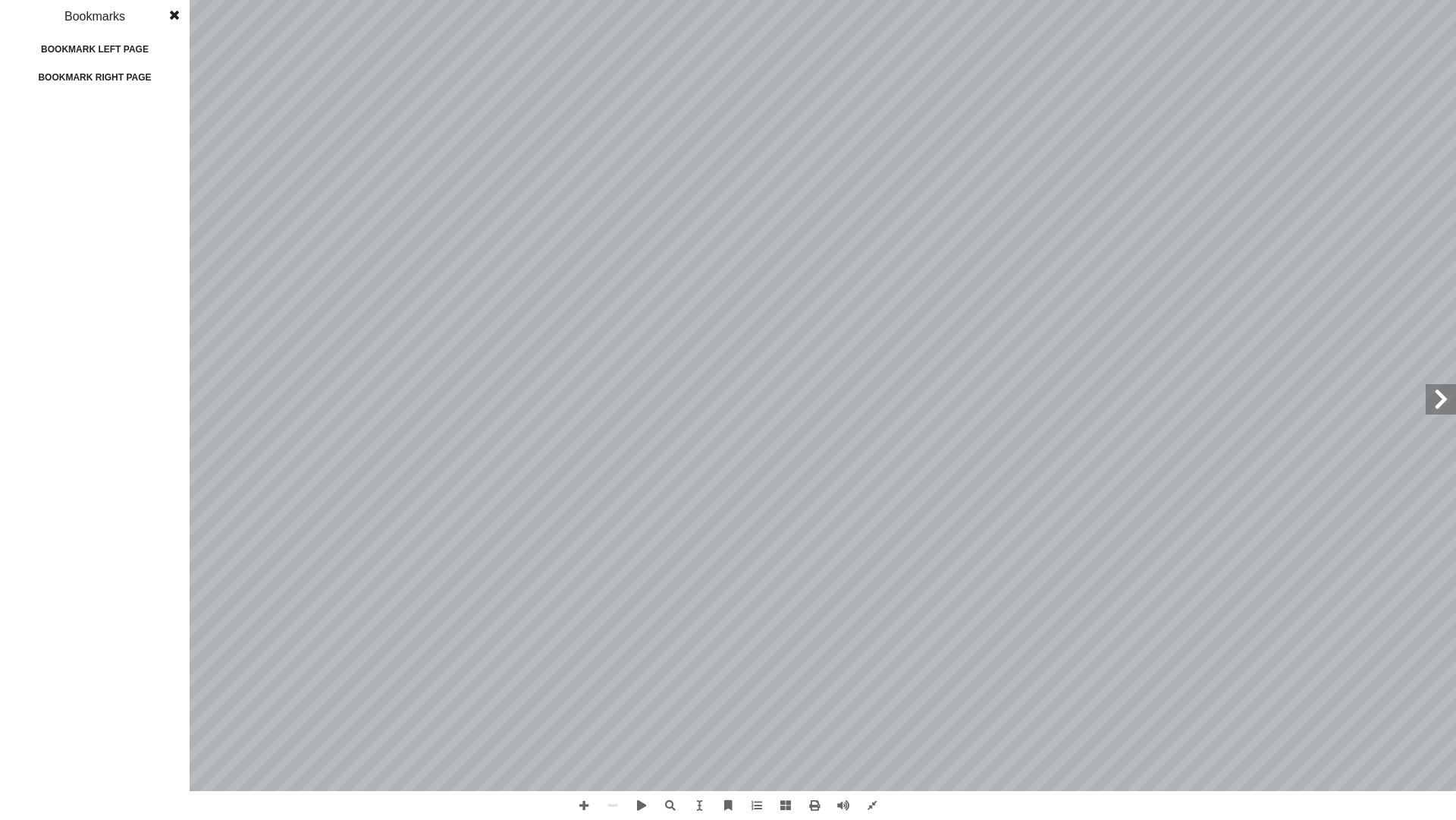
click at [98, 54] on div "Bookmark left page" at bounding box center [94, 49] width 152 height 24
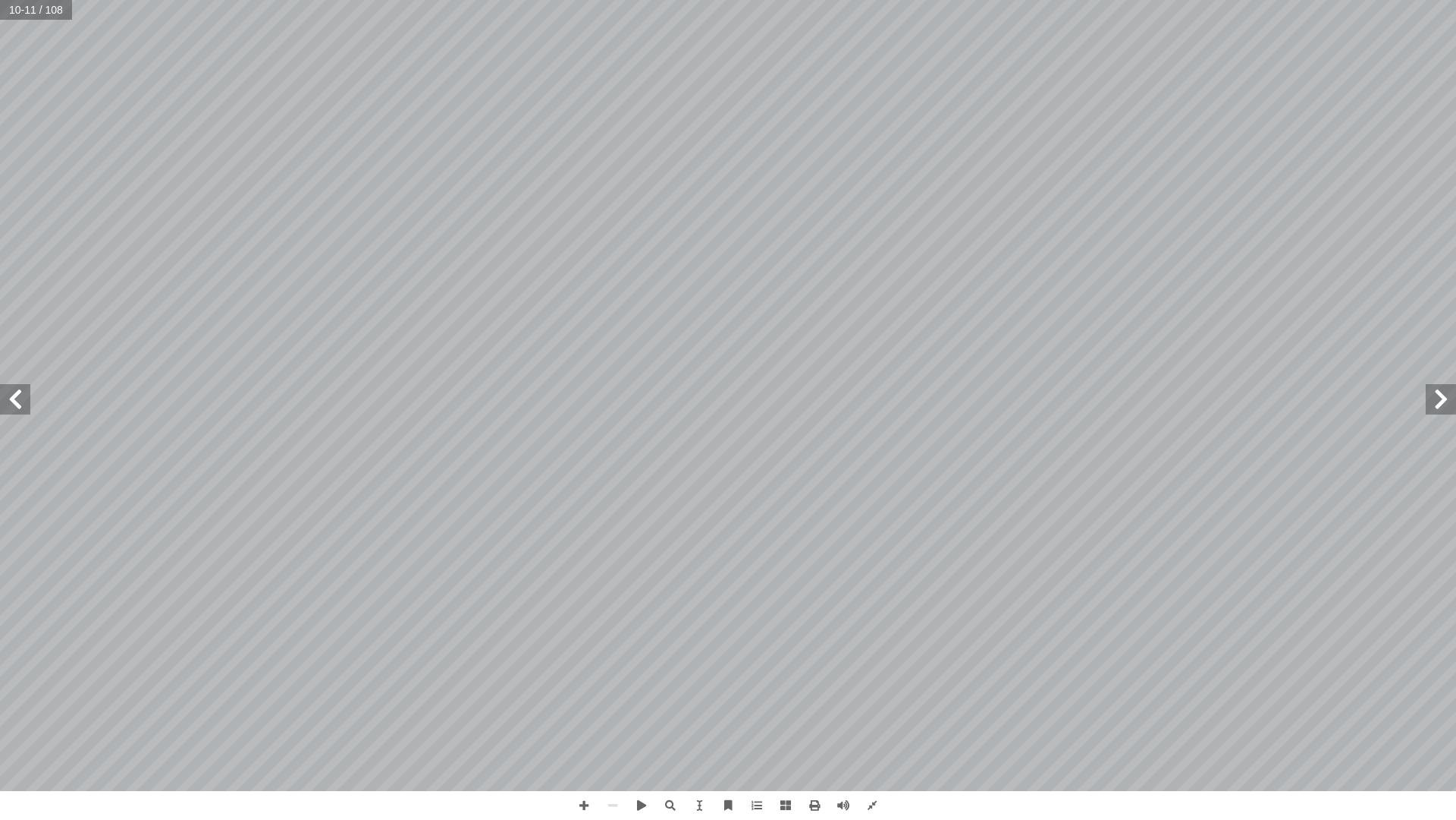
click at [824, 651] on span at bounding box center [814, 805] width 29 height 29
click at [0, 0] on idv "Print Print current page Print left page Print right page Print all pages" at bounding box center [0, 0] width 0 height 0
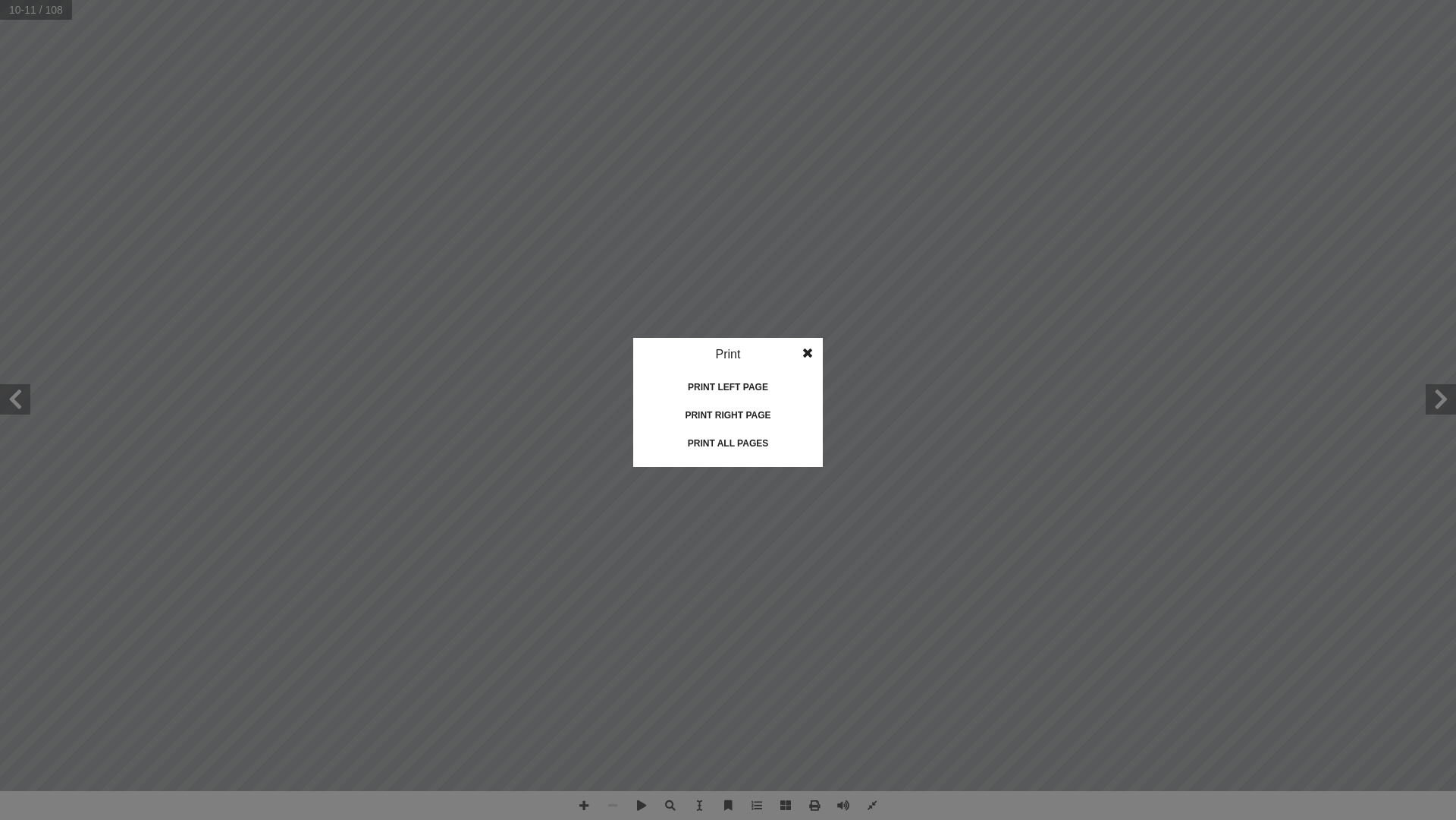
click at [813, 651] on idv "Print Print current page Print left page Print right page Print all pages" at bounding box center [728, 410] width 1456 height 820
click at [767, 384] on div "Print left page" at bounding box center [728, 387] width 152 height 24
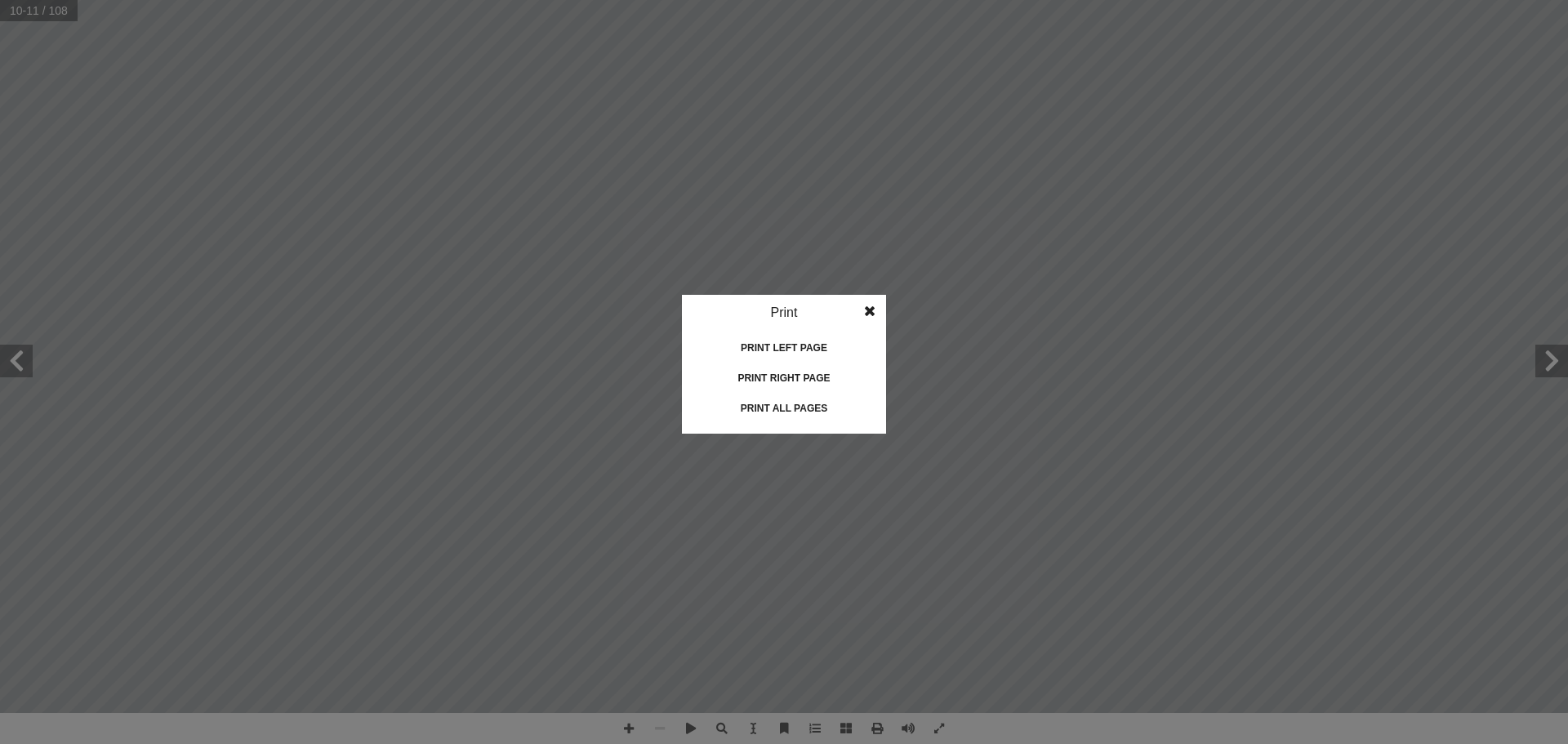
click at [867, 309] on span at bounding box center [870, 311] width 30 height 33
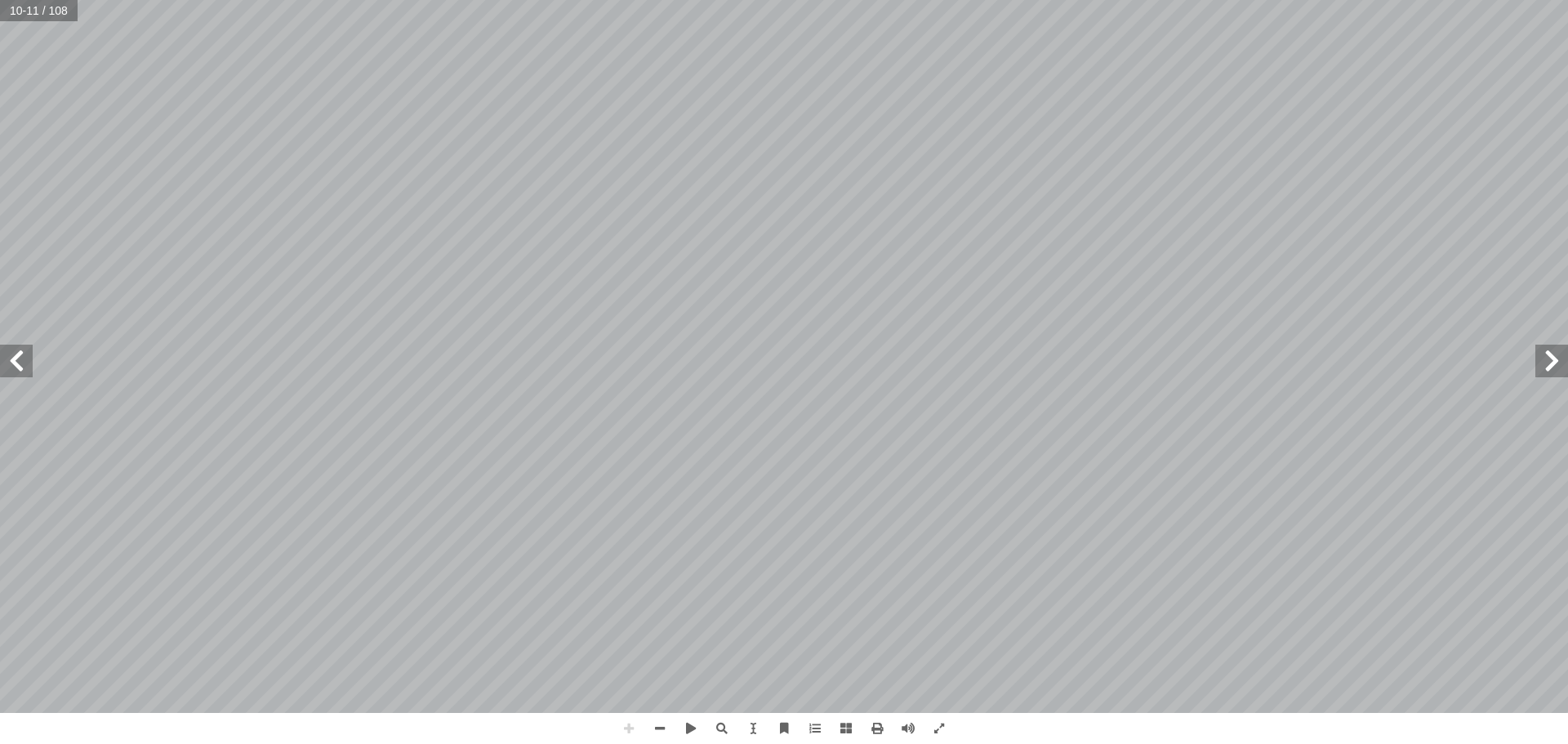
click at [654, 637] on div "٦ ٌ حداهمــا عدســة إ ن للتكبيــر، ا ْ ــب بهــذا ا��ســم؛ ��حتوائــه علــى عدس…" at bounding box center [784, 372] width 1568 height 744
drag, startPoint x: 620, startPoint y: 725, endPoint x: 938, endPoint y: -99, distance: 883.2
click at [938, 0] on html "الصفحة الرئيسية الصف الأول الصف الثاني الصف الثالث الصف الرابع الصف الخامس الصف…" at bounding box center [784, 74] width 1568 height 149
click at [944, 0] on html "الصفحة الرئيسية الصف الأول الصف الثاني الصف الثالث الصف الرابع الصف الخامس الصف…" at bounding box center [784, 74] width 1568 height 149
click at [1466, 149] on html "الصفحة الرئيسية الصف الأول الصف الثاني الصف الثالث الصف الرابع الصف الخامس الصف…" at bounding box center [784, 74] width 1568 height 149
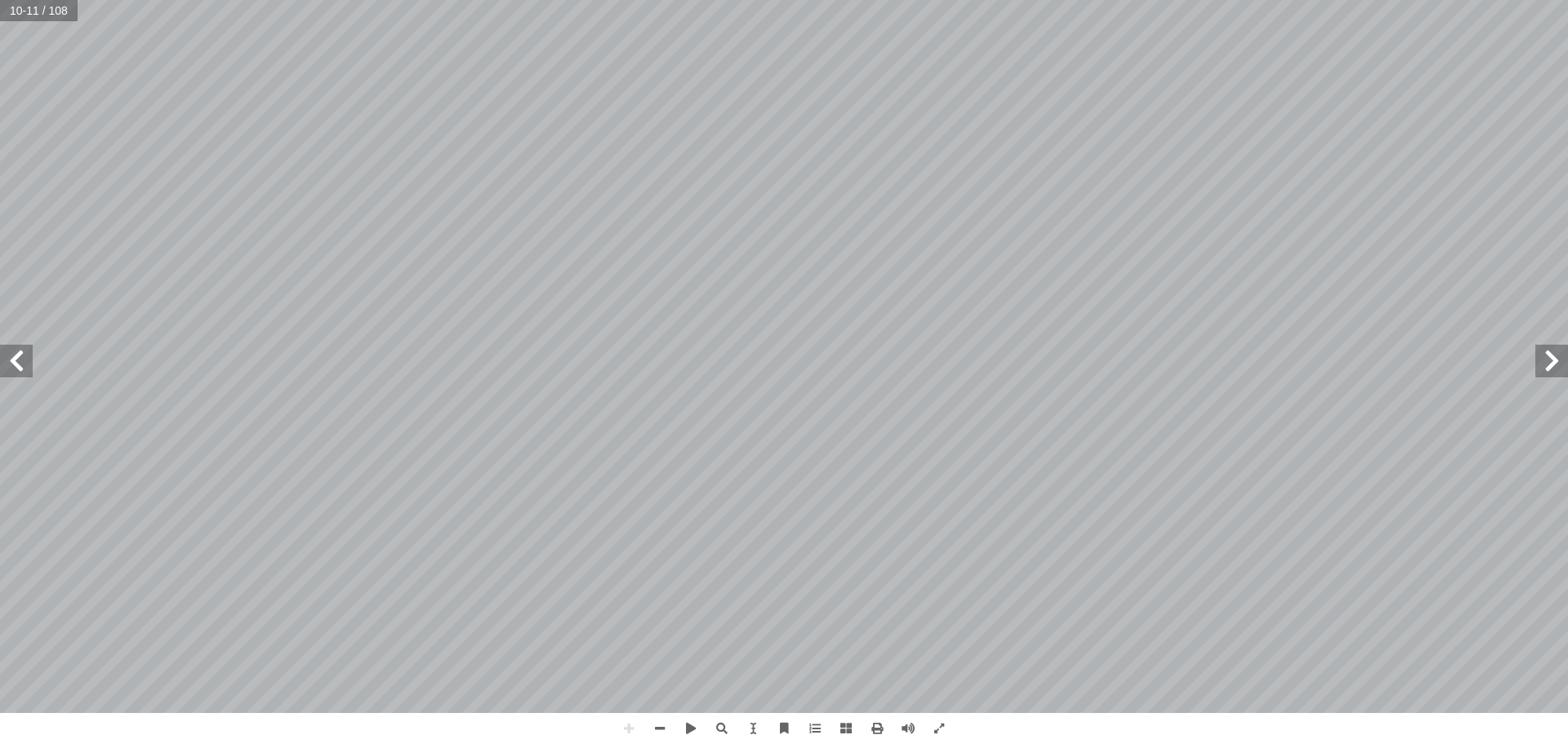
click at [1378, 149] on html "الصفحة الرئيسية الصف الأول الصف الثاني الصف الثالث الصف الرابع الصف الخامس الصف…" at bounding box center [784, 74] width 1568 height 149
click at [1372, 149] on html "الصفحة الرئيسية الصف الأول الصف الثاني الصف الثالث الصف الرابع الصف الخامس الصف…" at bounding box center [784, 74] width 1568 height 149
click at [1377, 701] on div "٦ ٌ حداهمــا عدســة إ ن للتكبيــر، ا ْ ــب بهــذا ا��ســم؛ ��حتوائــه علــى عدس…" at bounding box center [784, 372] width 1568 height 744
click at [1568, 149] on html "الصفحة الرئيسية الصف الأول الصف الثاني الصف الثالث الصف الرابع الصف الخامس الصف…" at bounding box center [784, 74] width 1568 height 149
click at [13, 372] on span at bounding box center [16, 361] width 33 height 33
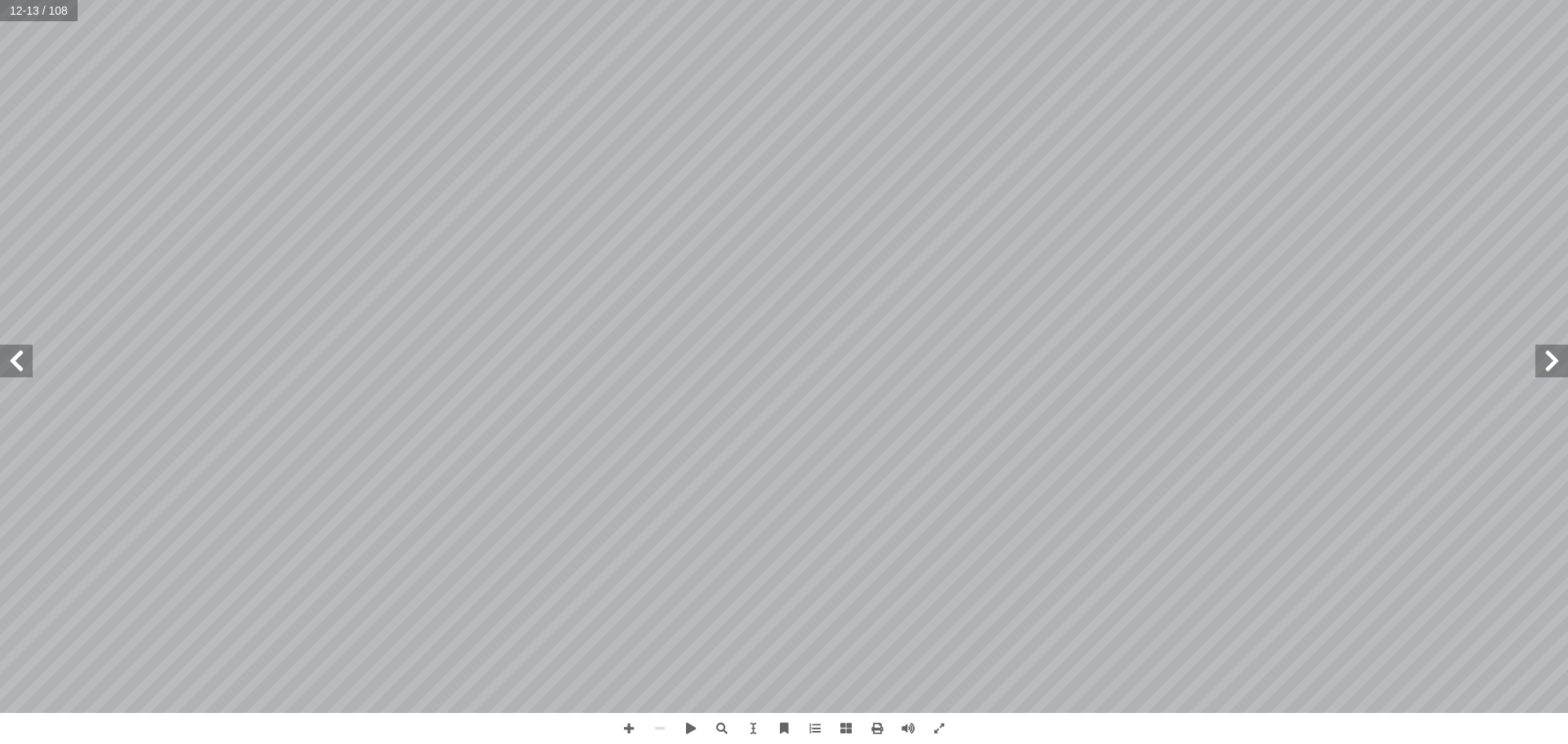
click at [1549, 355] on span at bounding box center [1552, 361] width 33 height 33
click at [14, 366] on span at bounding box center [16, 361] width 33 height 33
click at [1568, 149] on html "الصفحة الرئيسية الصف الأول الصف الثاني الصف الثالث الصف الرابع الصف الخامس الصف…" at bounding box center [784, 74] width 1568 height 149
click at [873, 149] on html "الصفحة الرئيسية الصف الأول الصف الثاني الصف الثالث الصف الرابع الصف الخامس الصف…" at bounding box center [784, 74] width 1568 height 149
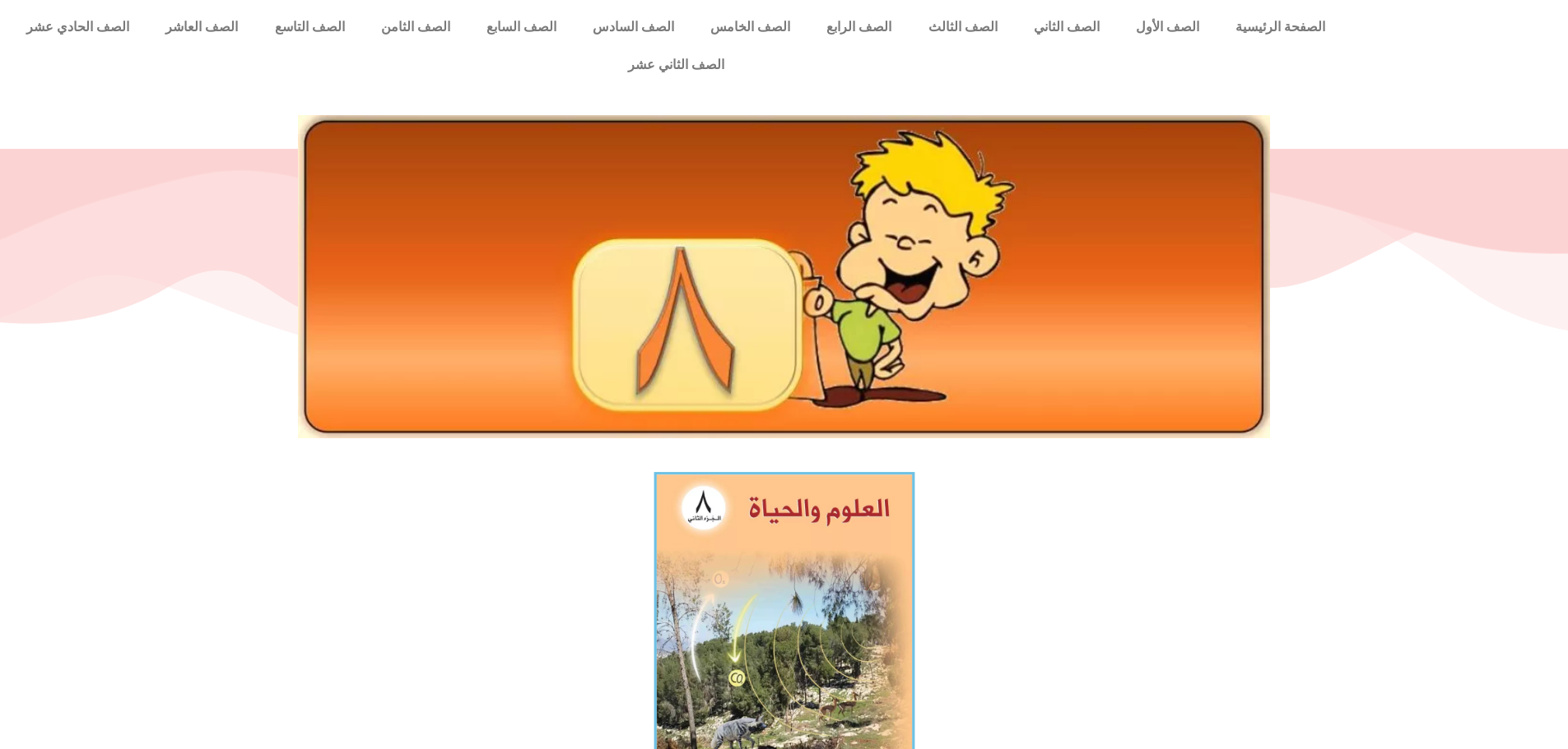
click at [783, 558] on img at bounding box center [784, 634] width 261 height 324
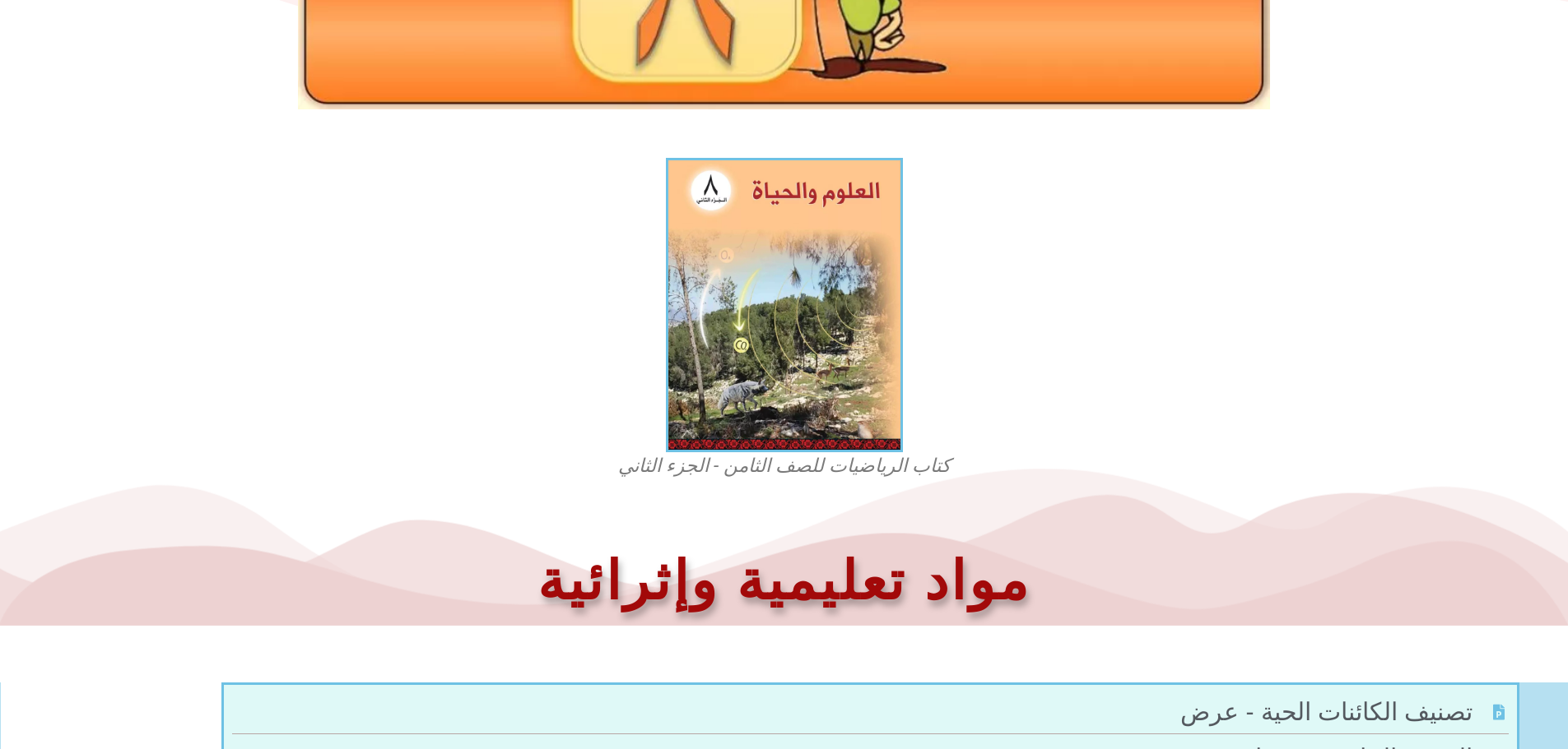
scroll to position [83, 0]
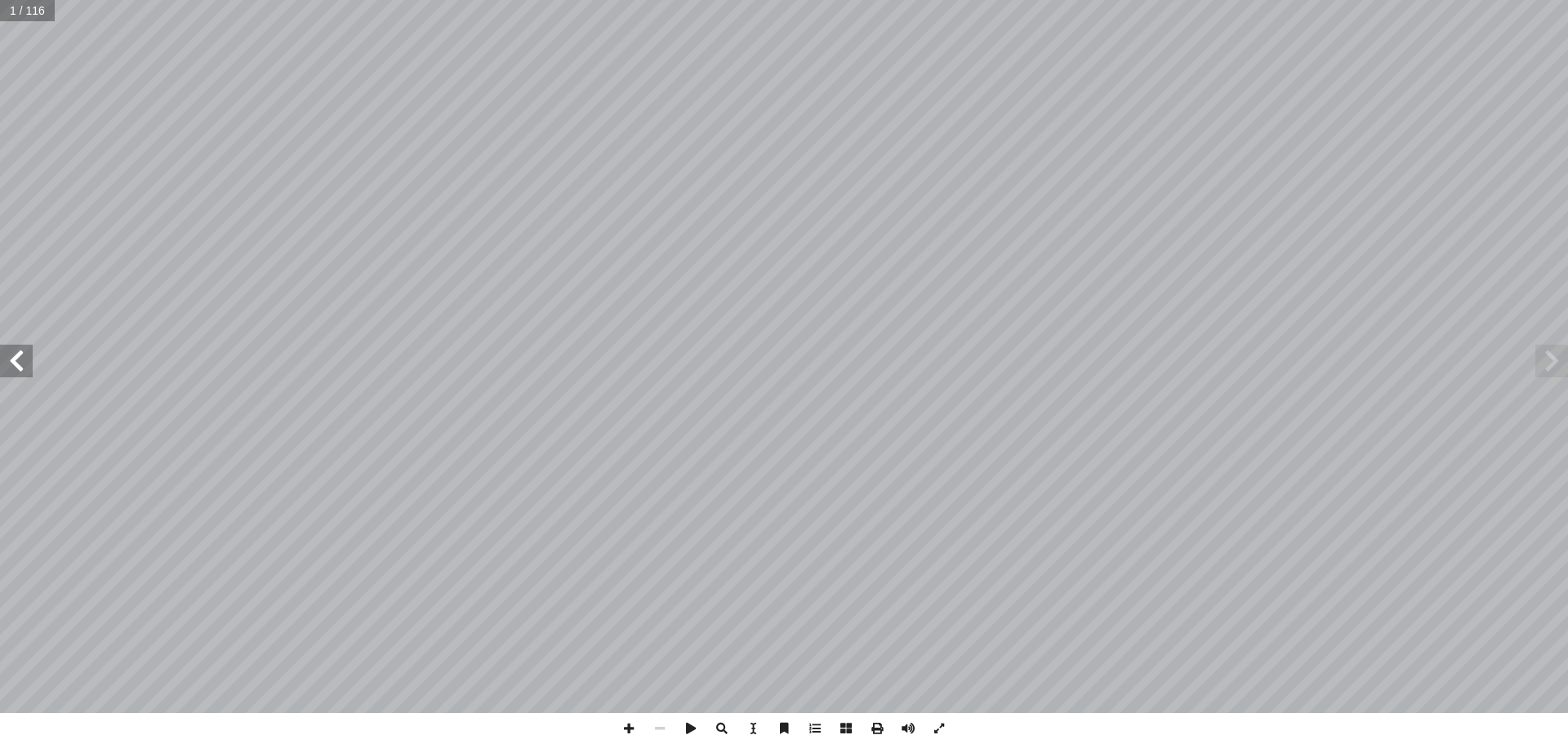
click at [15, 375] on span at bounding box center [16, 361] width 33 height 33
click at [20, 369] on span at bounding box center [16, 361] width 33 height 33
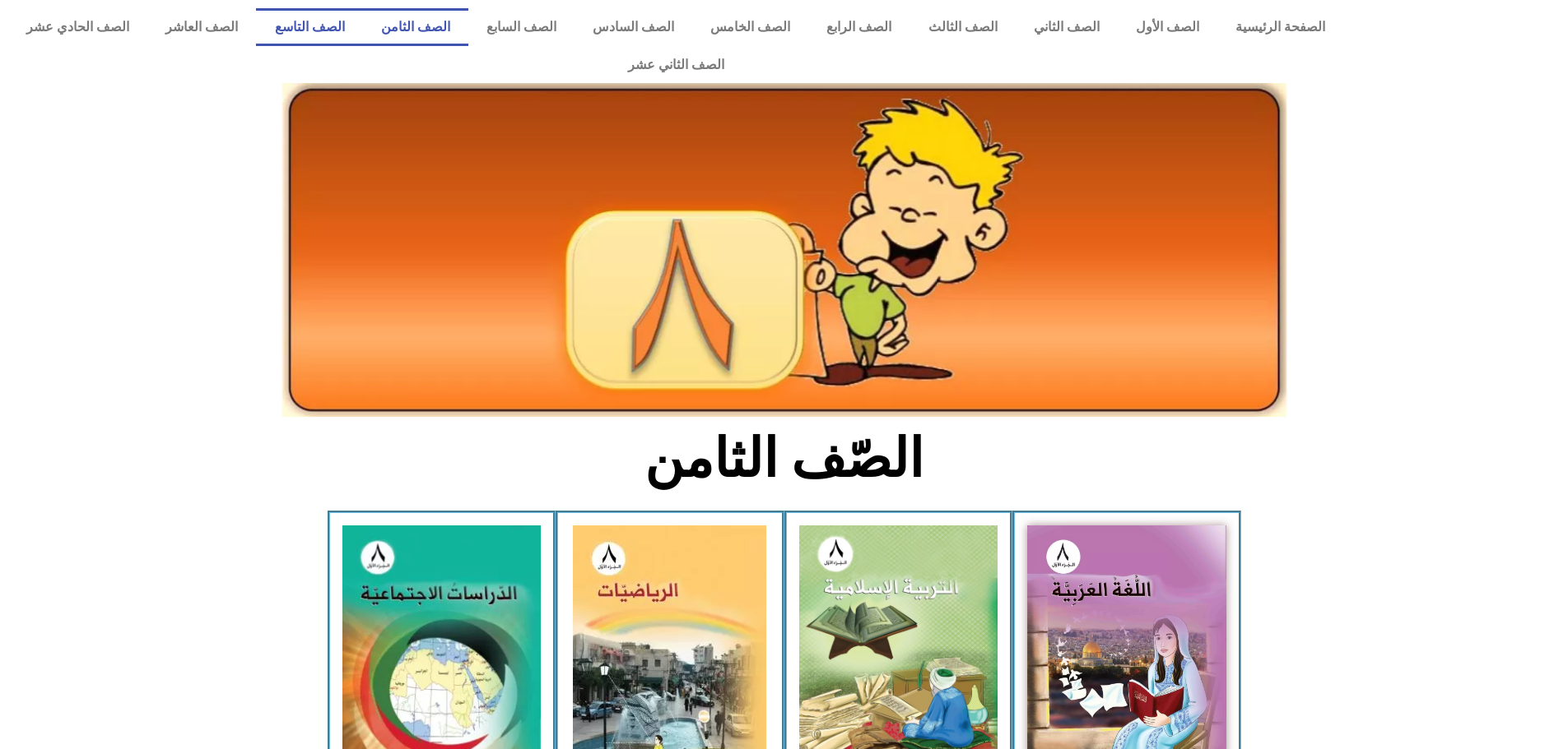
click at [362, 26] on link "الصف التاسع" at bounding box center [309, 27] width 107 height 37
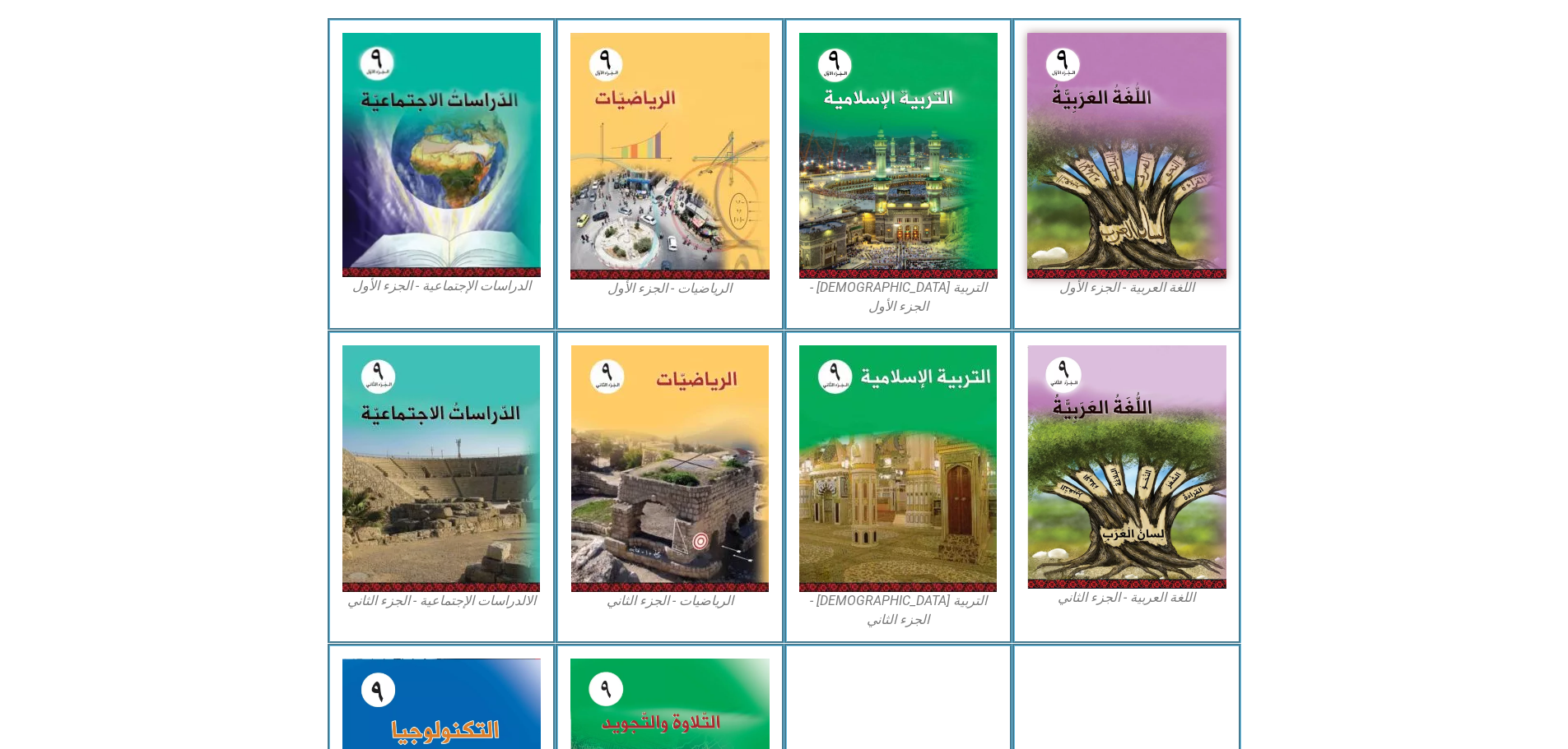
scroll to position [658, 0]
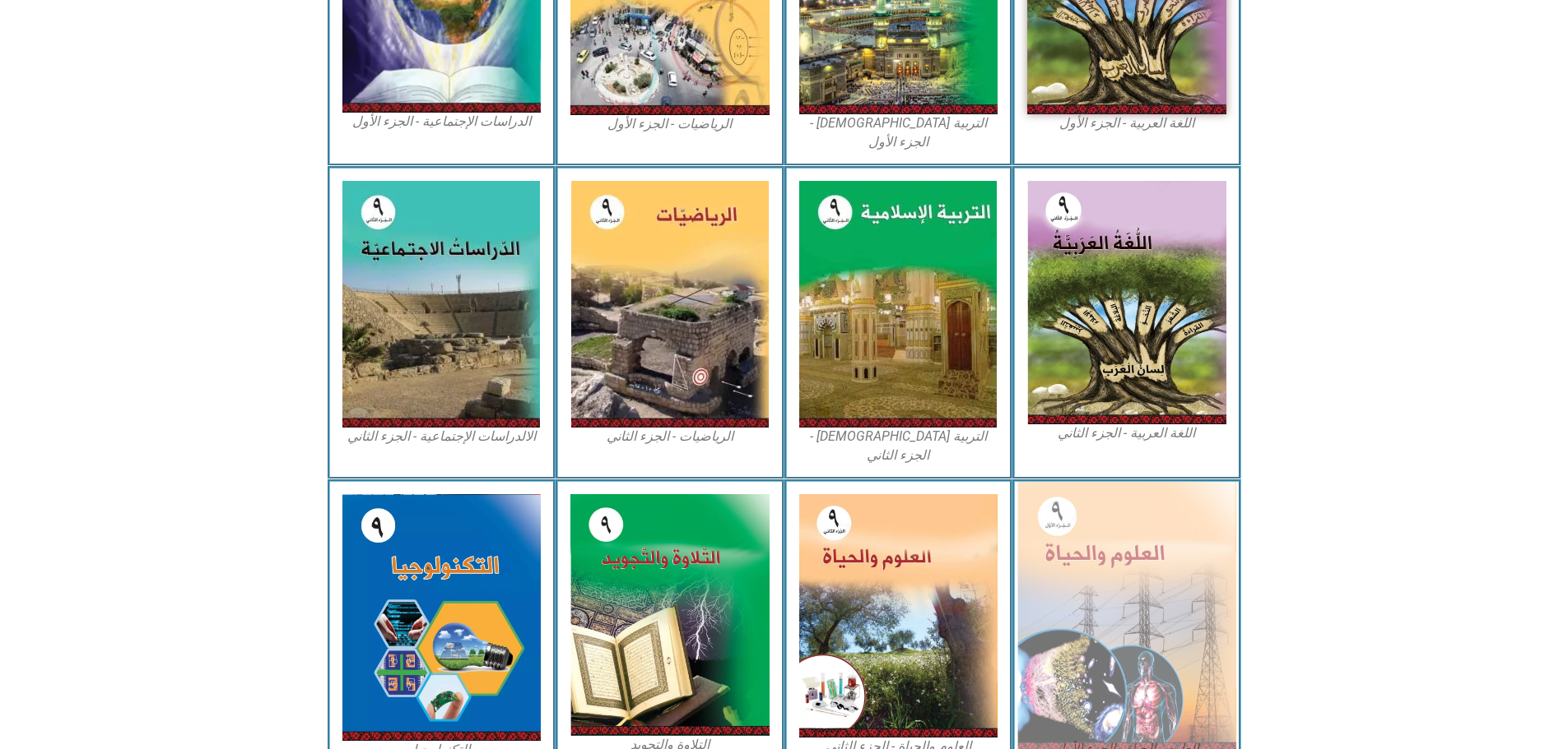
click at [1177, 514] on img at bounding box center [1126, 618] width 219 height 271
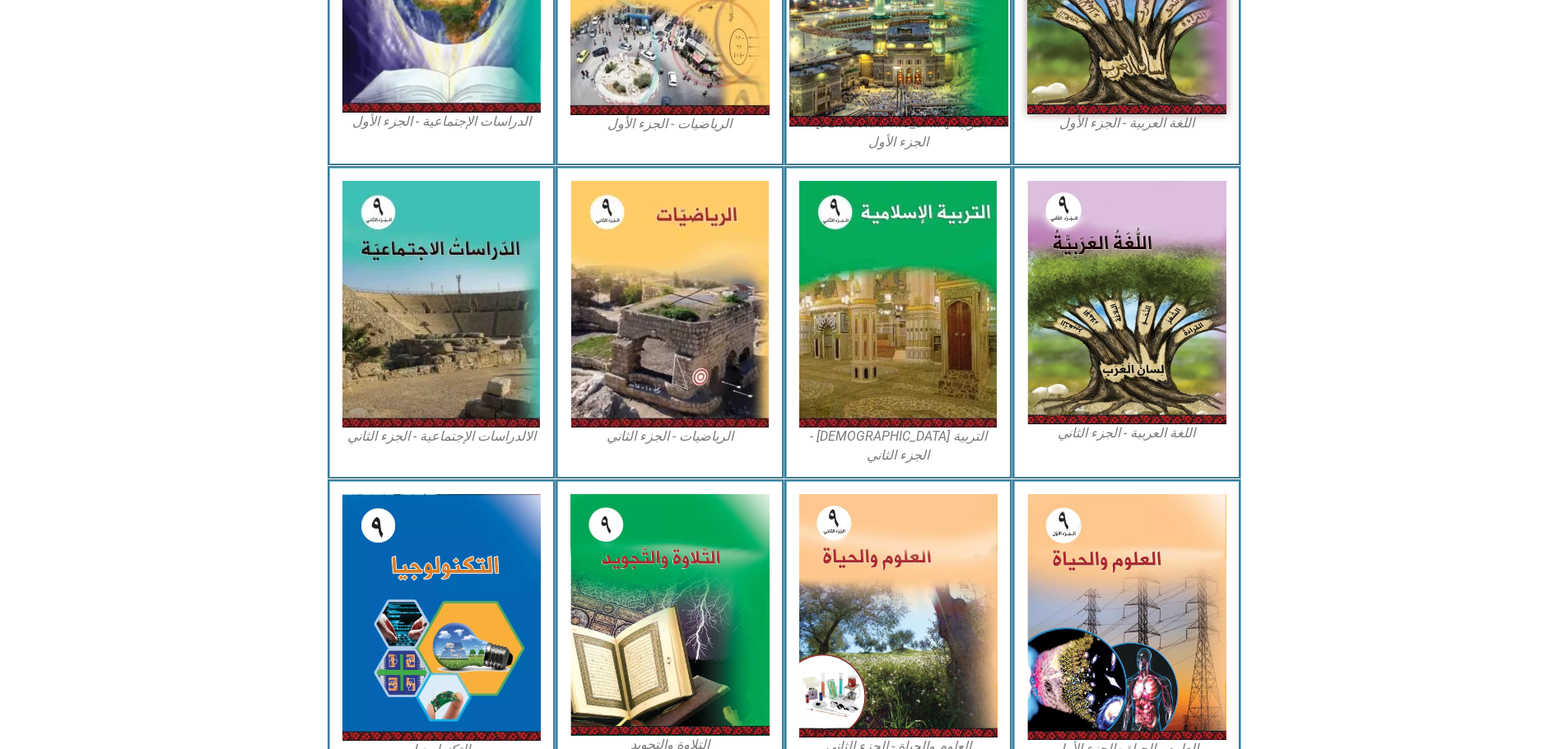
scroll to position [0, 0]
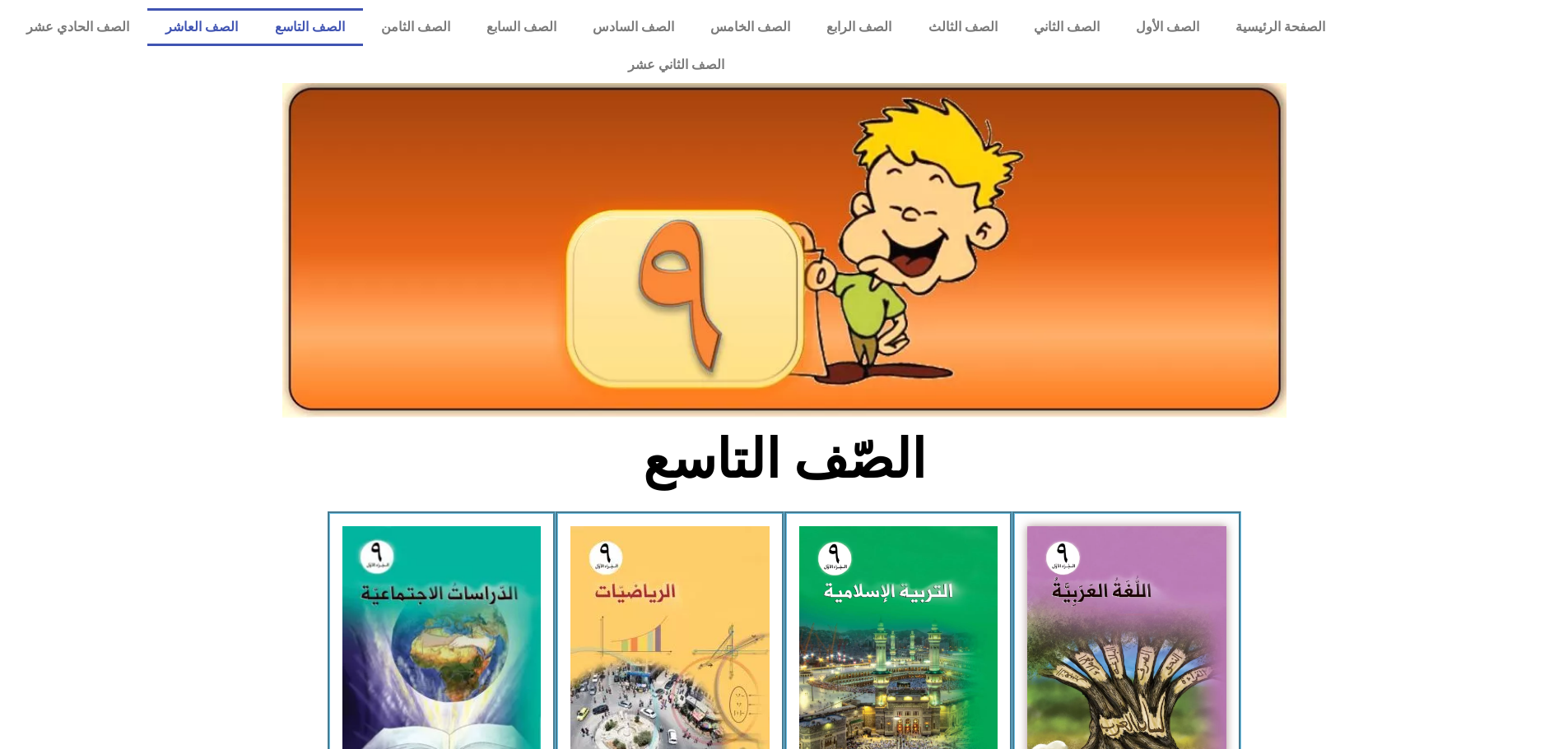
click at [256, 21] on link "الصف العاشر" at bounding box center [201, 27] width 108 height 37
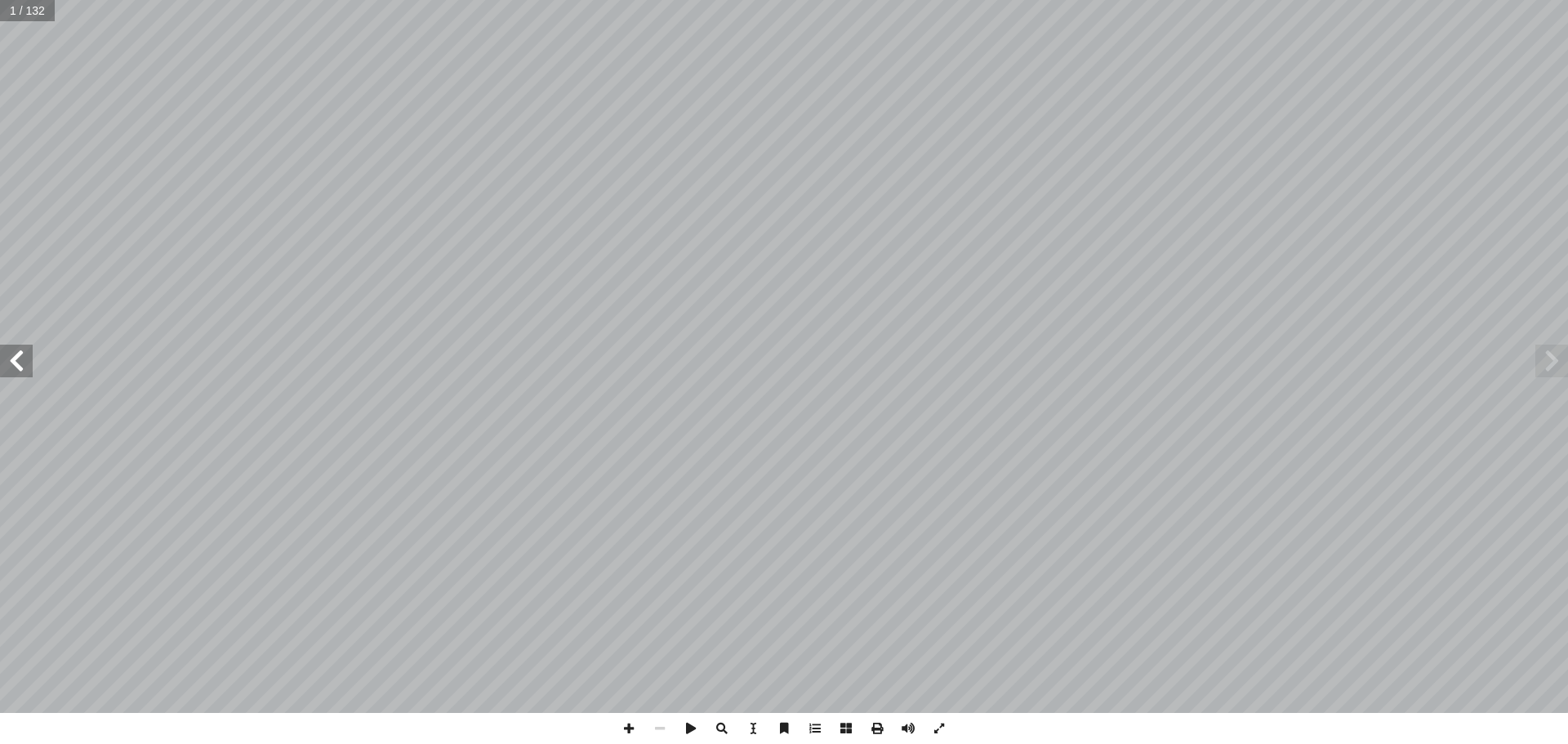
click at [25, 366] on span at bounding box center [16, 361] width 33 height 33
click at [21, 364] on span at bounding box center [16, 361] width 33 height 33
click at [15, 362] on span at bounding box center [16, 361] width 33 height 33
click at [1554, 369] on span at bounding box center [1552, 361] width 33 height 33
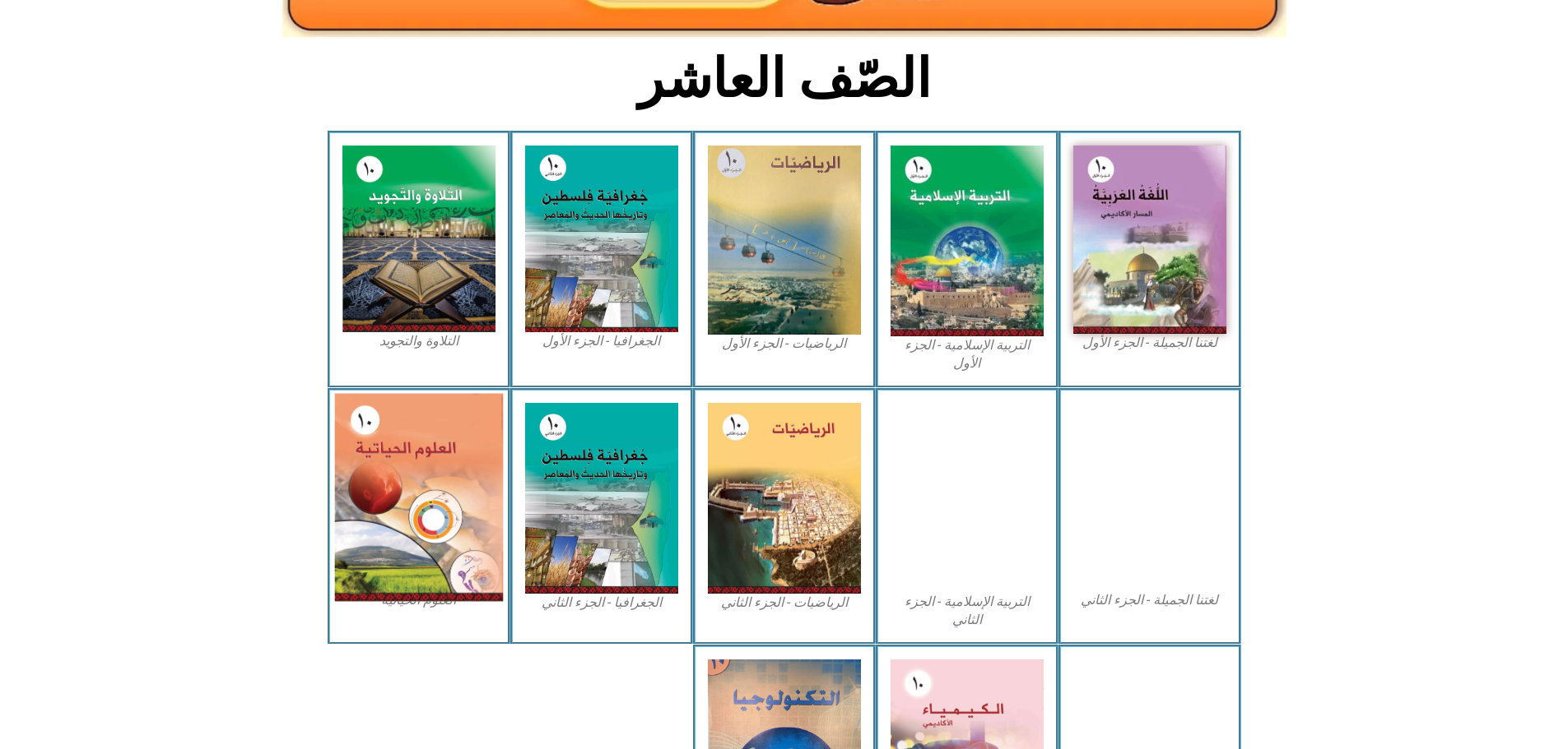
scroll to position [464, 0]
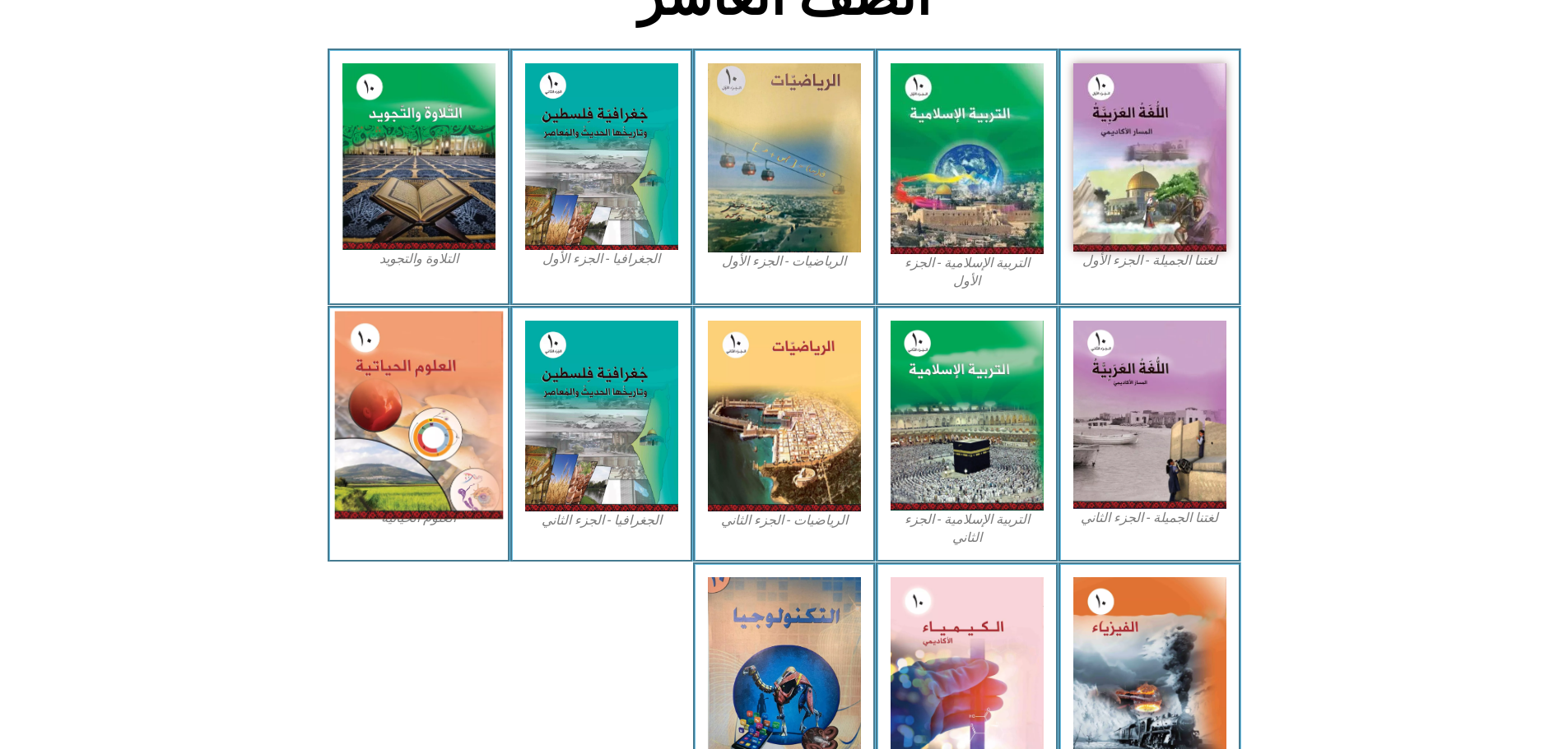
click at [428, 385] on img at bounding box center [419, 415] width 169 height 208
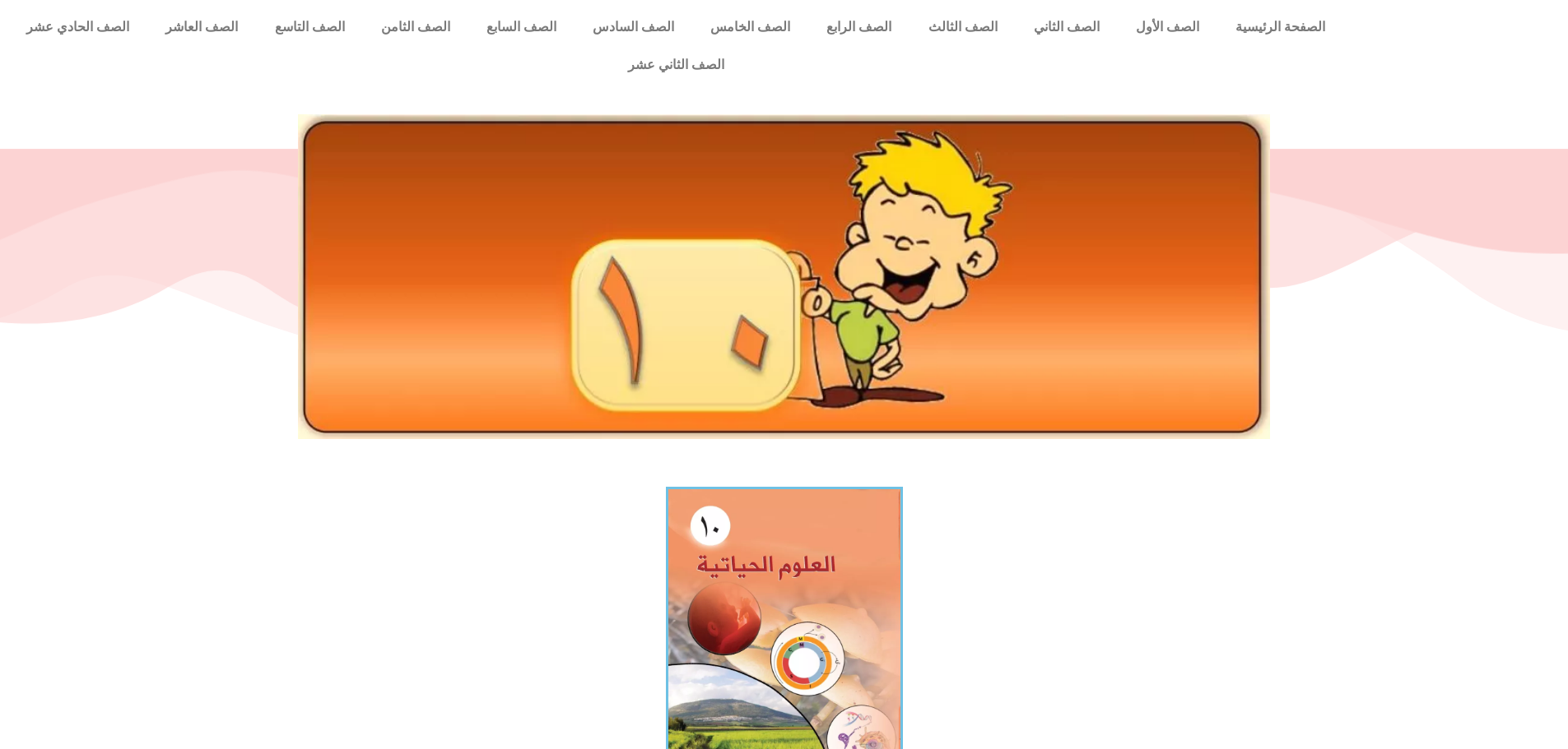
scroll to position [329, 0]
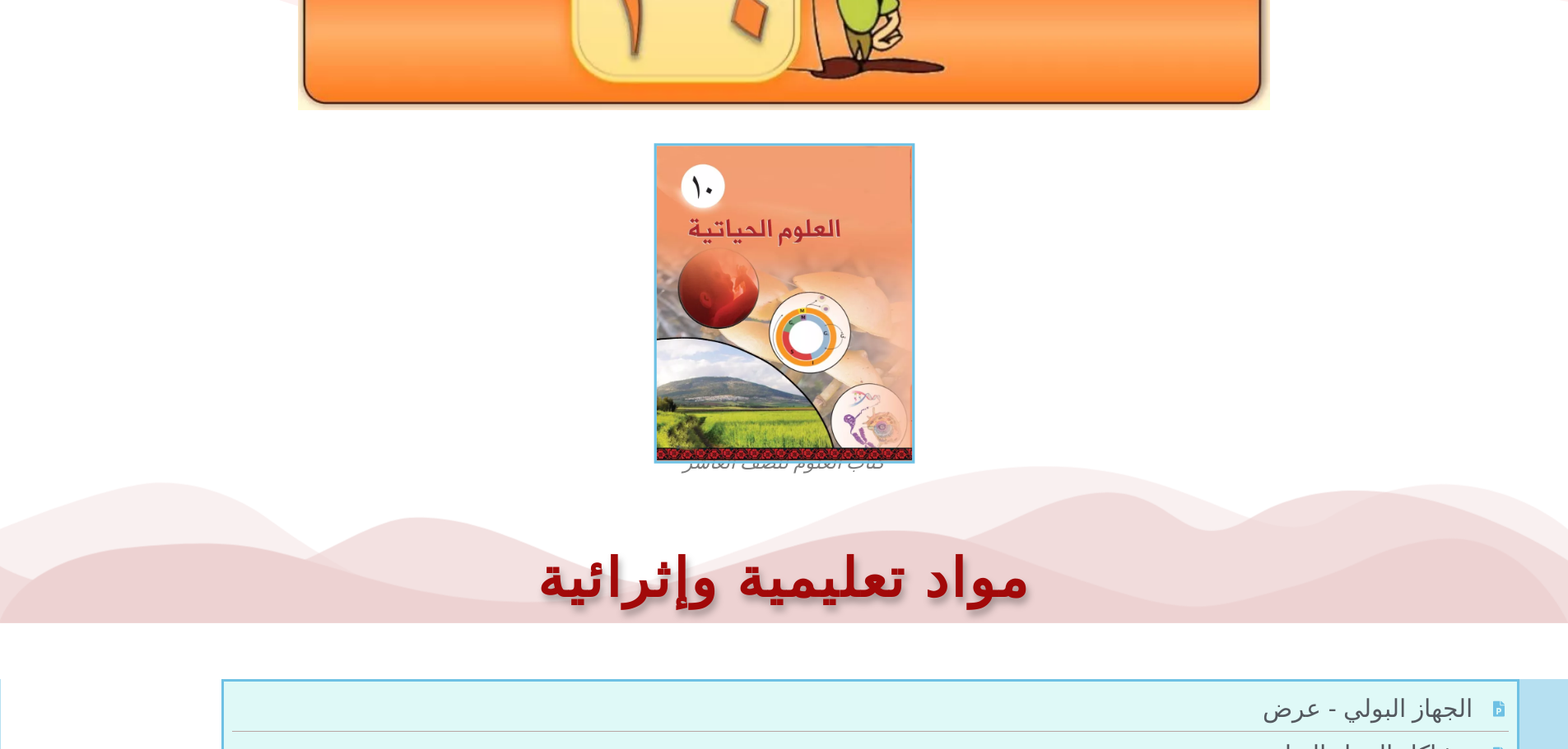
click at [783, 337] on img at bounding box center [784, 303] width 261 height 320
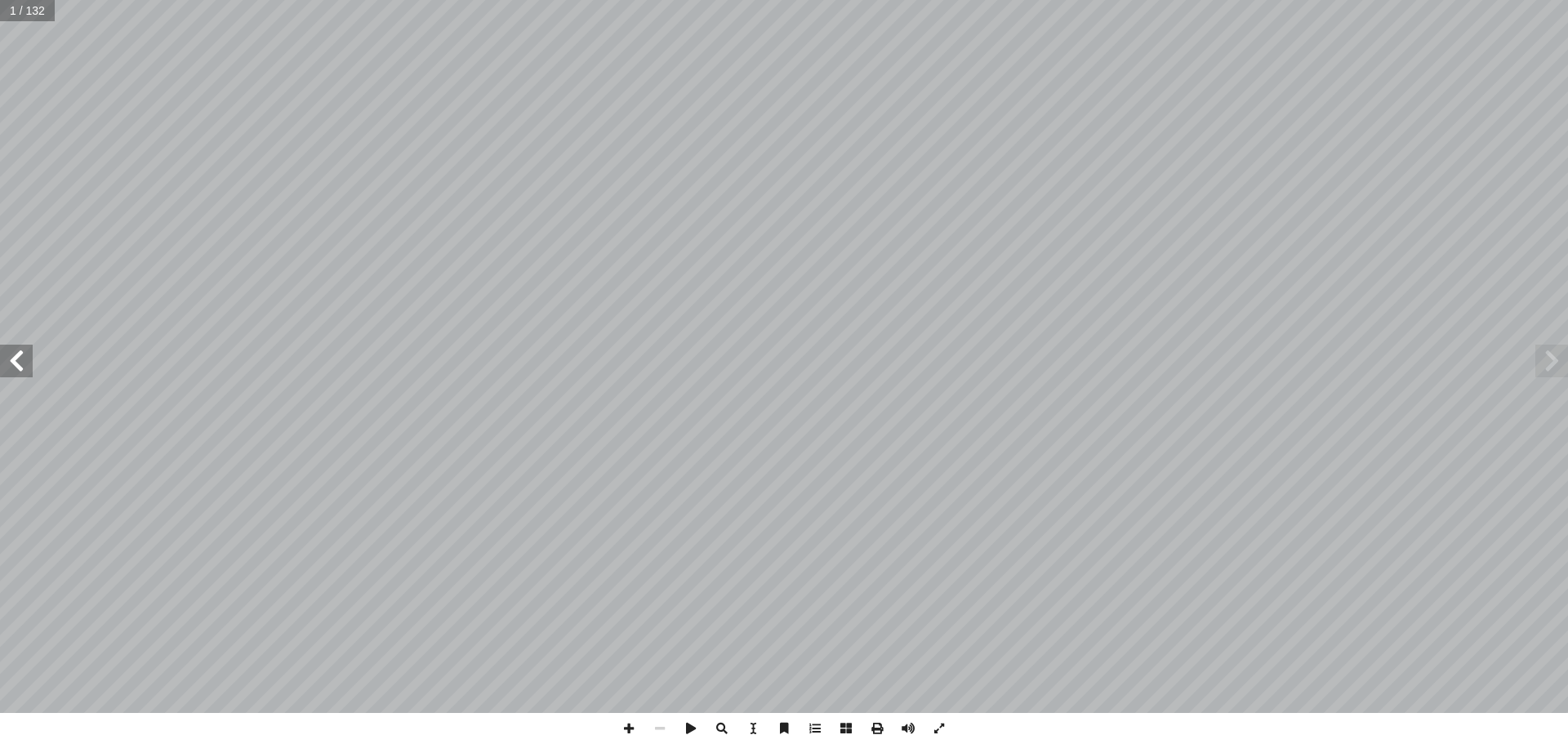
click at [29, 374] on span at bounding box center [16, 361] width 33 height 33
click at [12, 370] on span at bounding box center [16, 361] width 33 height 33
click at [25, 371] on span at bounding box center [16, 361] width 33 height 33
click at [20, 370] on span at bounding box center [16, 361] width 33 height 33
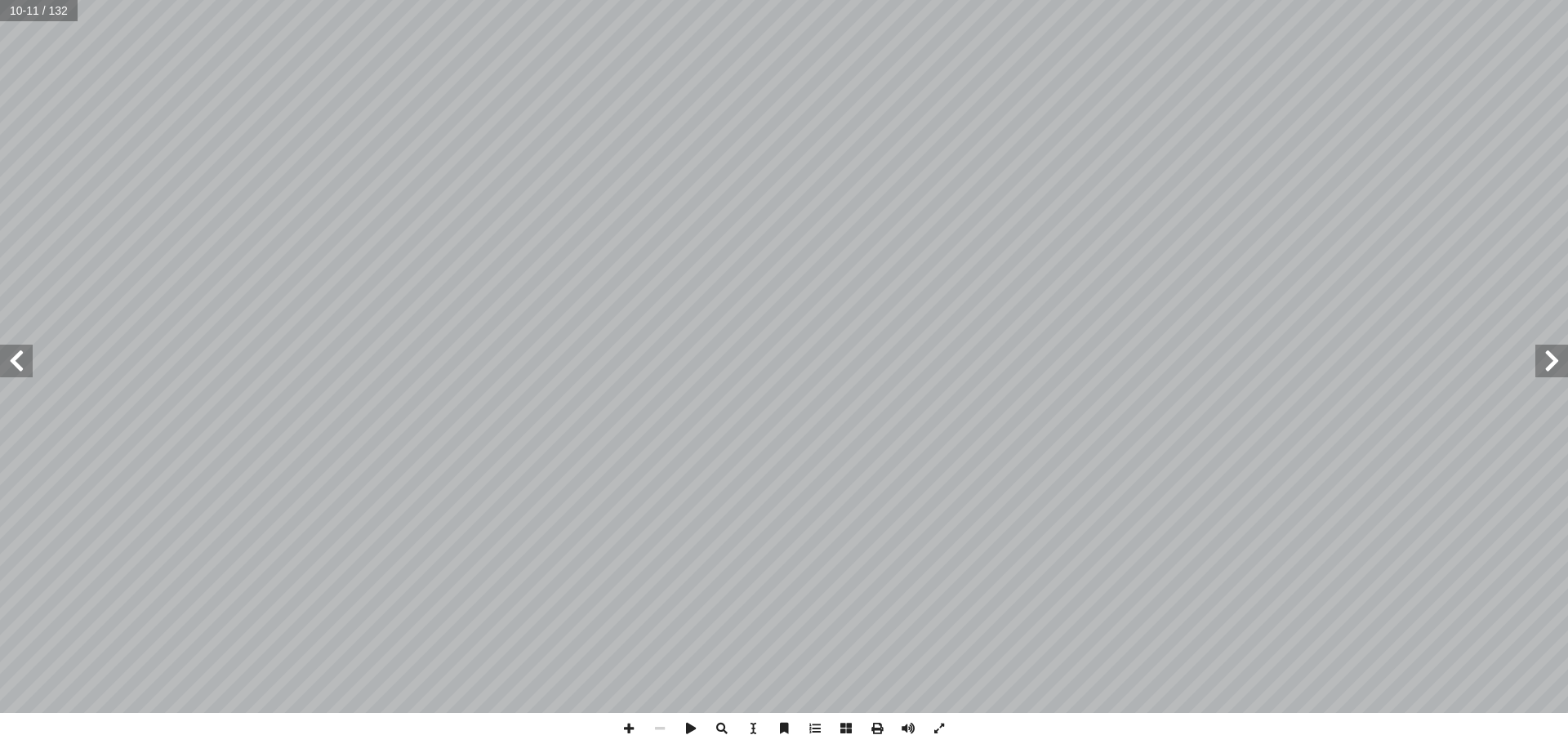
click at [1551, 366] on span at bounding box center [1552, 361] width 33 height 33
click at [1555, 368] on span at bounding box center [1552, 361] width 33 height 33
click at [1546, 370] on span at bounding box center [1552, 361] width 33 height 33
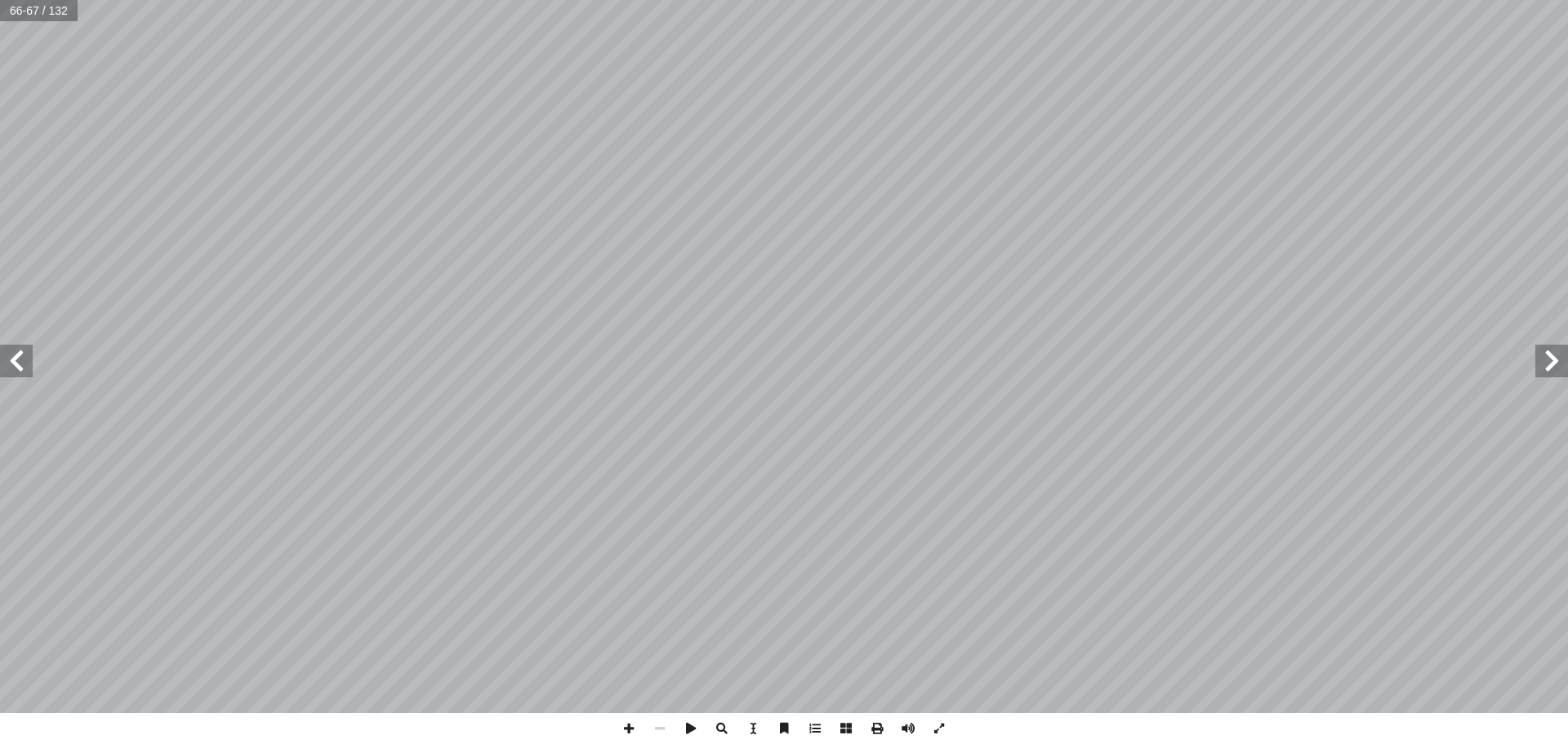
click at [1546, 369] on span at bounding box center [1552, 361] width 33 height 33
click at [14, 367] on span at bounding box center [16, 361] width 33 height 33
click at [21, 370] on span at bounding box center [16, 361] width 33 height 33
click at [13, 362] on span at bounding box center [16, 361] width 33 height 33
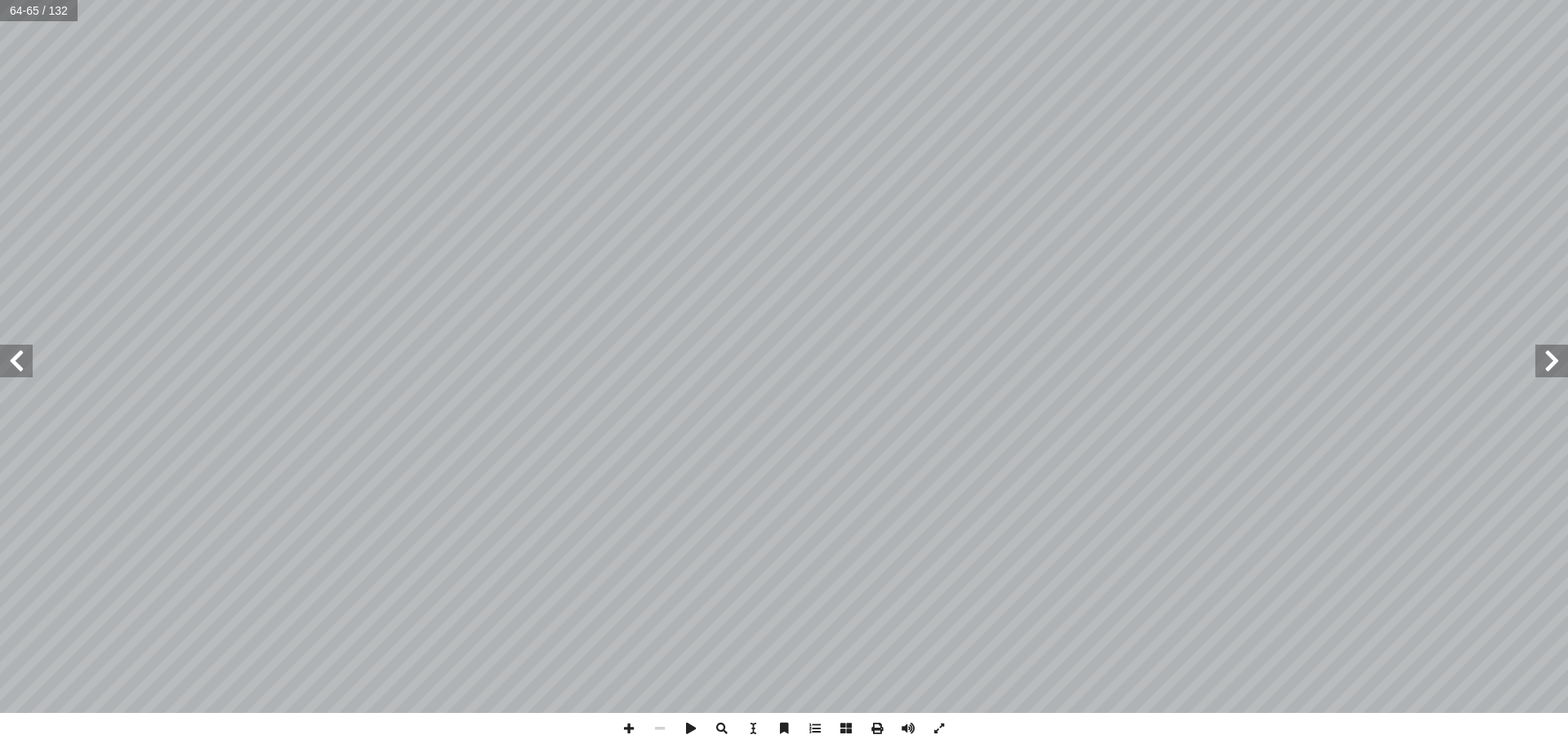
click at [13, 362] on span at bounding box center [16, 361] width 33 height 33
click at [1541, 362] on span at bounding box center [1552, 361] width 33 height 33
click at [24, 361] on span at bounding box center [16, 361] width 33 height 33
click at [12, 359] on span at bounding box center [16, 361] width 33 height 33
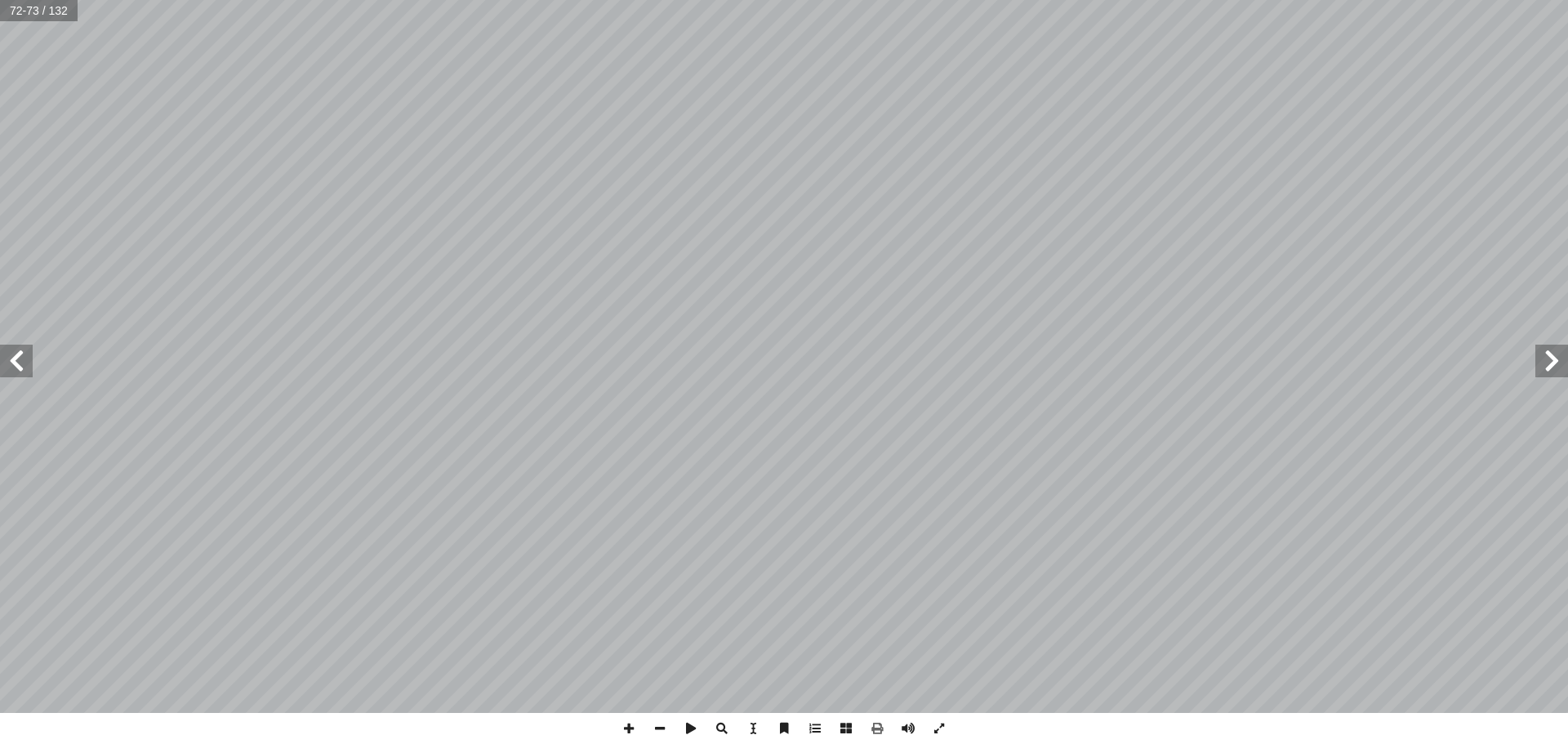
click at [20, 355] on span at bounding box center [16, 361] width 33 height 33
click at [779, 727] on span at bounding box center [784, 729] width 31 height 31
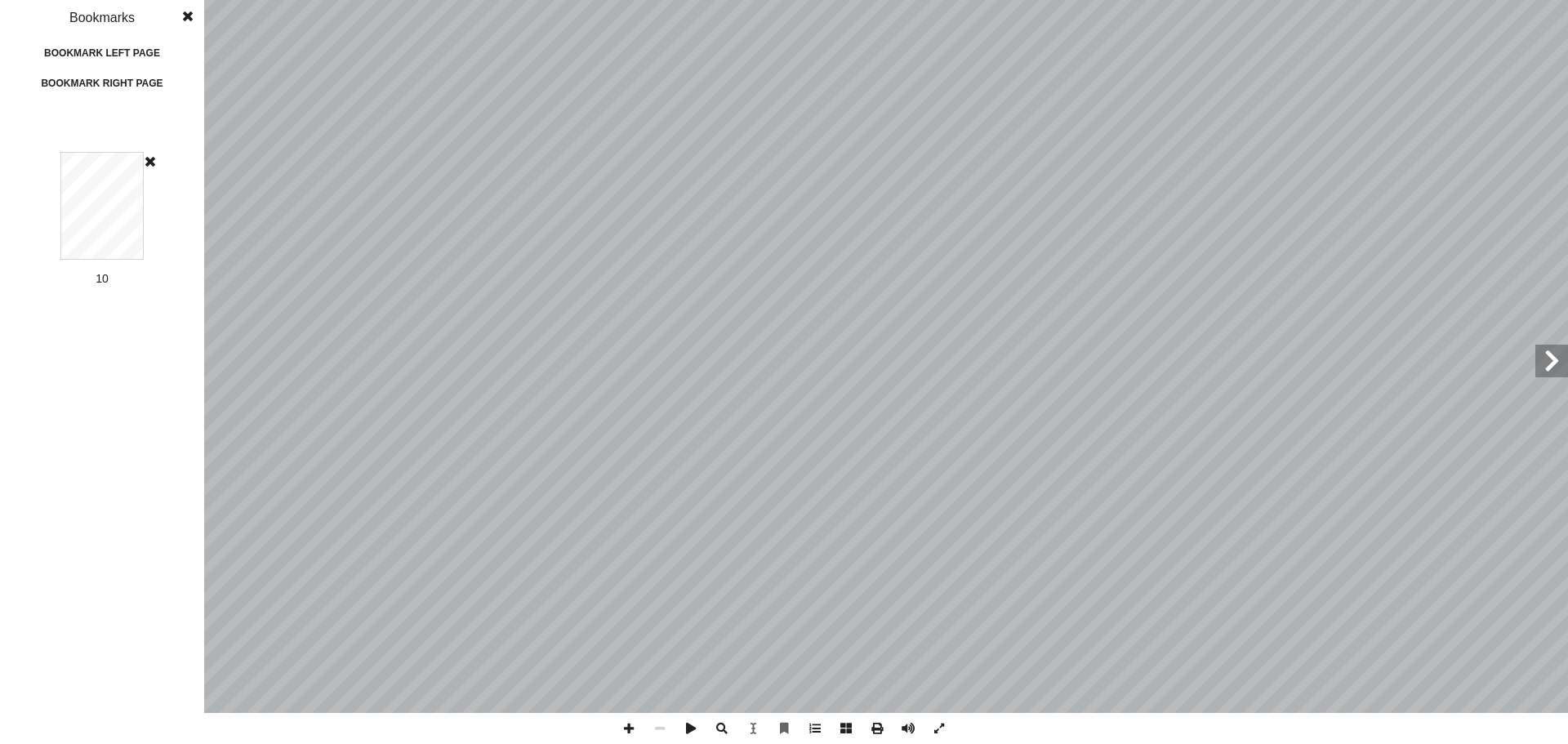
click at [149, 163] on span at bounding box center [151, 161] width 10 height 13
click at [189, 17] on span at bounding box center [188, 16] width 30 height 33
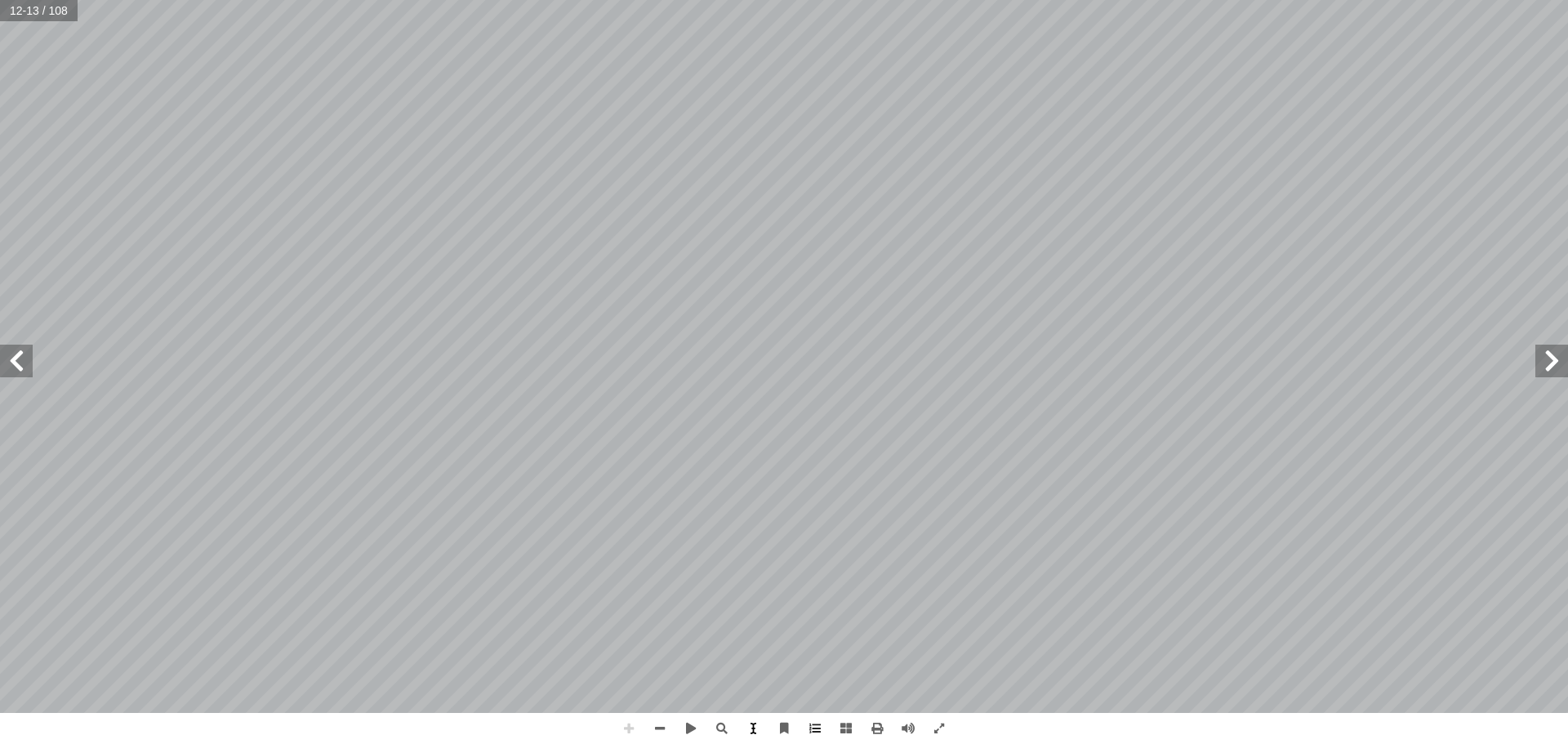
click at [759, 721] on span at bounding box center [753, 729] width 31 height 31
drag, startPoint x: 703, startPoint y: 240, endPoint x: 786, endPoint y: 326, distance: 119.5
click at [745, 738] on span at bounding box center [753, 729] width 31 height 31
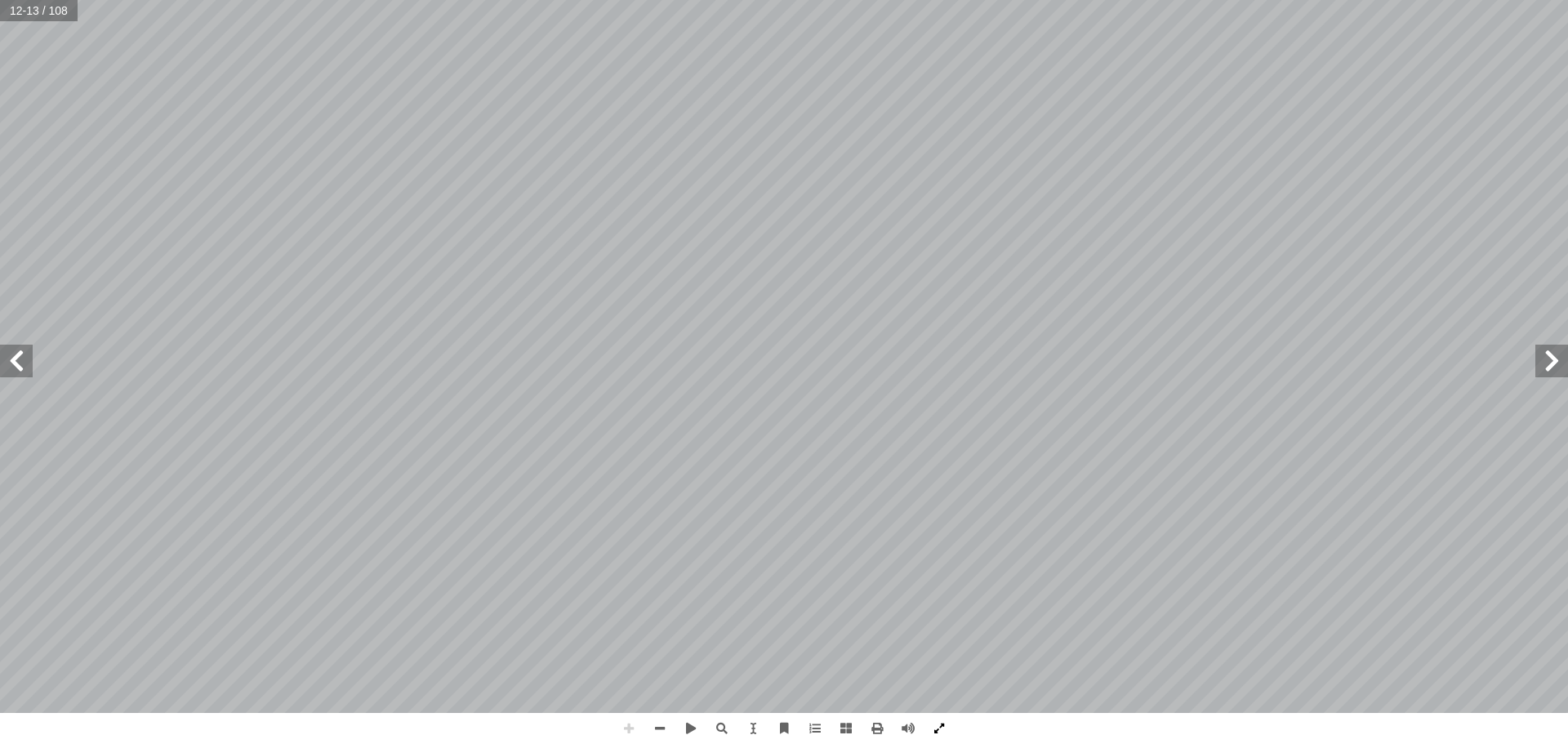
click at [933, 731] on span at bounding box center [939, 729] width 31 height 31
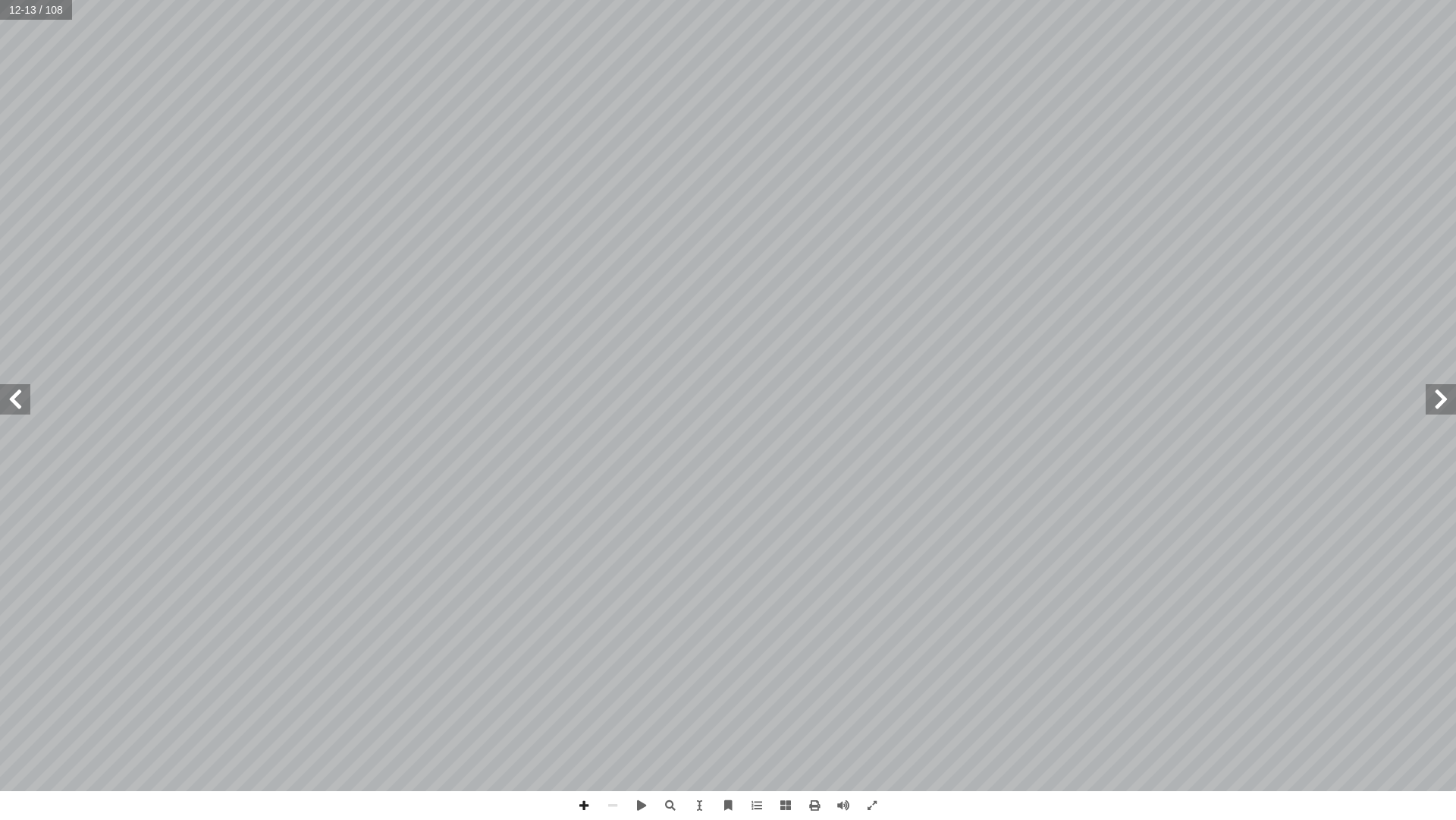
click at [950, 690] on div "٨ اف. ّ ف الماء الزائد بالجانب المقابل للصبغة، باستخدام ورق النش ّ ٦- جف ب. ّ ج…" at bounding box center [728, 410] width 1456 height 820
click at [1456, 138] on html "الصفحة الرئيسية الصف الأول الصف الثاني الصف الثالث الصف الرابع الصف الخامس الصف…" at bounding box center [728, 69] width 1456 height 138
